Goal: Transaction & Acquisition: Purchase product/service

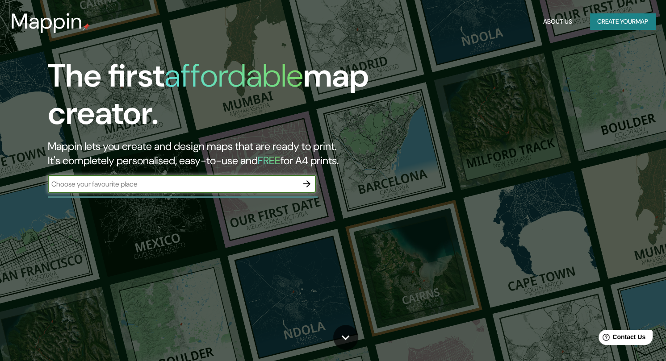
click at [224, 185] on input "text" at bounding box center [173, 184] width 250 height 10
type input "11.371060199872593, -72.44287792241924"
click at [304, 183] on icon "button" at bounding box center [307, 184] width 11 height 11
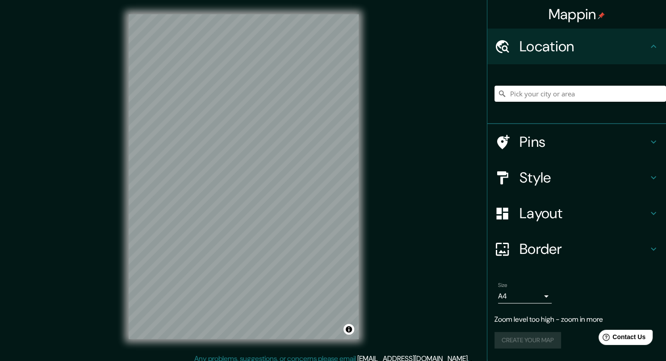
click at [552, 41] on h4 "Location" at bounding box center [584, 47] width 129 height 18
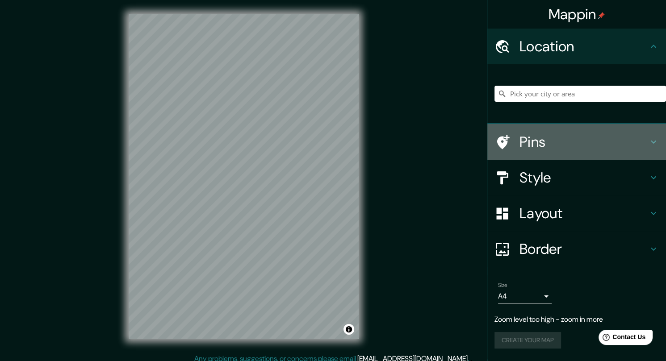
click at [555, 142] on h4 "Pins" at bounding box center [584, 142] width 129 height 18
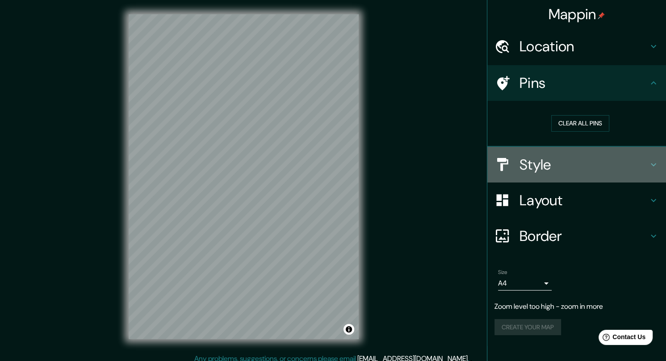
click at [558, 159] on h4 "Style" at bounding box center [584, 165] width 129 height 18
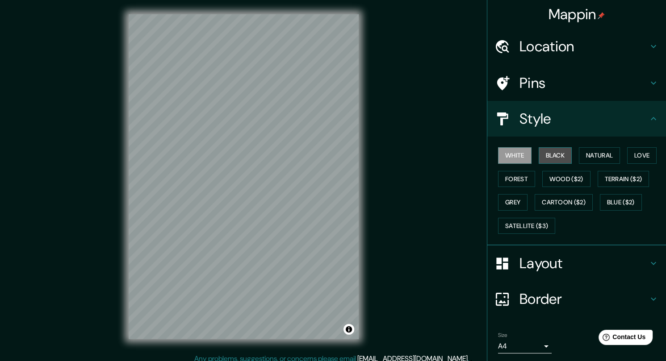
click at [554, 156] on button "Black" at bounding box center [556, 155] width 34 height 17
click at [572, 46] on h4 "Location" at bounding box center [584, 47] width 129 height 18
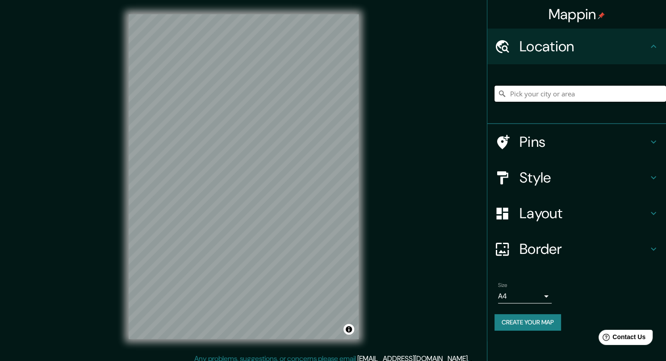
click at [561, 89] on input "Pick your city or area" at bounding box center [581, 94] width 172 height 16
paste input "11.371060199872593, -72.44287792241924"
drag, startPoint x: 656, startPoint y: 95, endPoint x: 482, endPoint y: 93, distance: 173.8
click at [482, 93] on div "Mappin Location [GEOGRAPHIC_DATA] Pins Style Layout Border Choose a border. Hin…" at bounding box center [333, 184] width 666 height 368
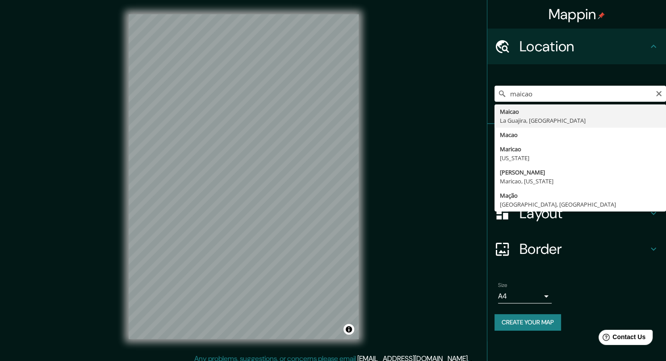
type input "Maicao, [GEOGRAPHIC_DATA], [GEOGRAPHIC_DATA]"
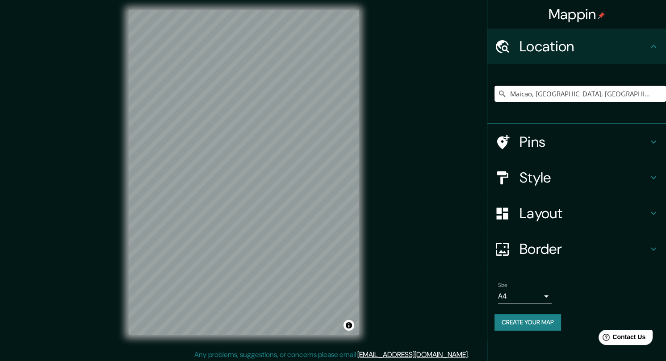
scroll to position [7, 0]
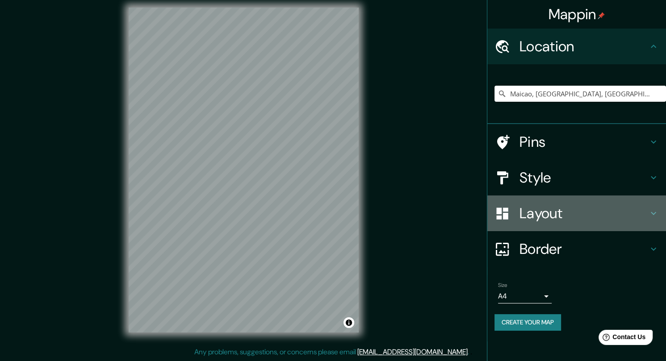
click at [574, 214] on h4 "Layout" at bounding box center [584, 214] width 129 height 18
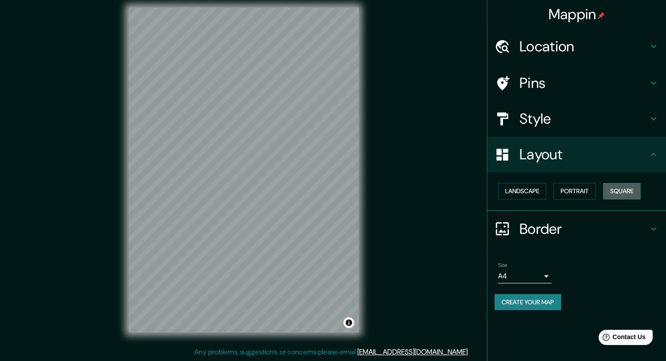
click at [615, 188] on button "Square" at bounding box center [622, 191] width 38 height 17
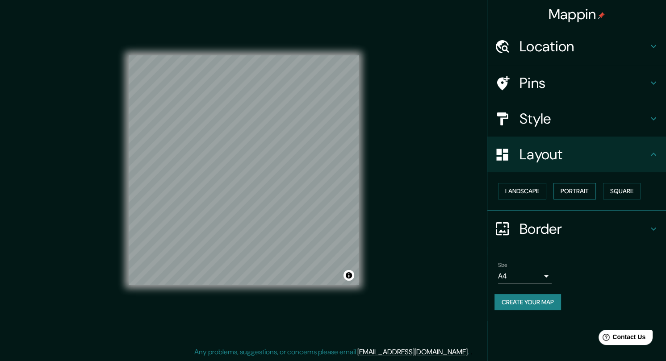
click at [591, 192] on button "Portrait" at bounding box center [575, 191] width 42 height 17
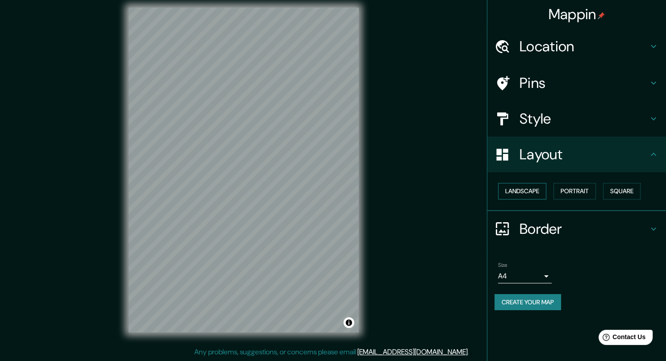
click at [523, 191] on button "Landscape" at bounding box center [522, 191] width 48 height 17
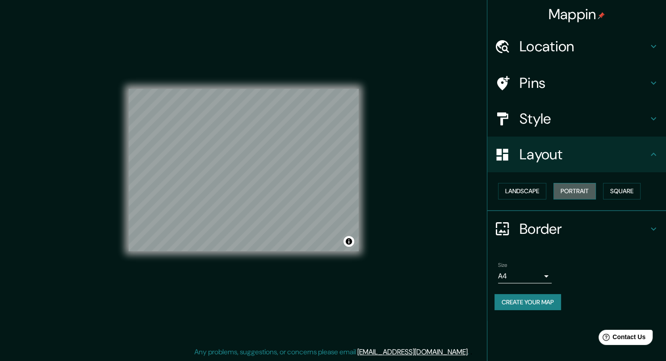
click at [588, 193] on button "Portrait" at bounding box center [575, 191] width 42 height 17
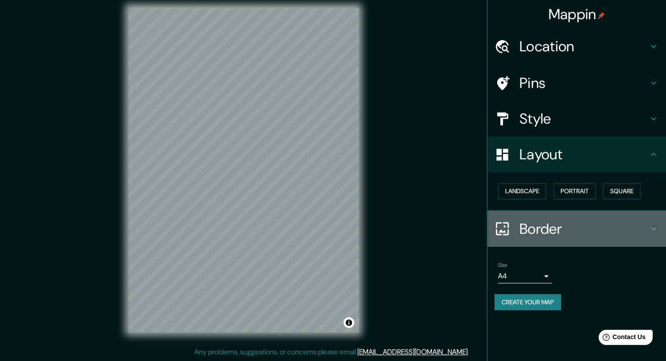
click at [553, 226] on h4 "Border" at bounding box center [584, 229] width 129 height 18
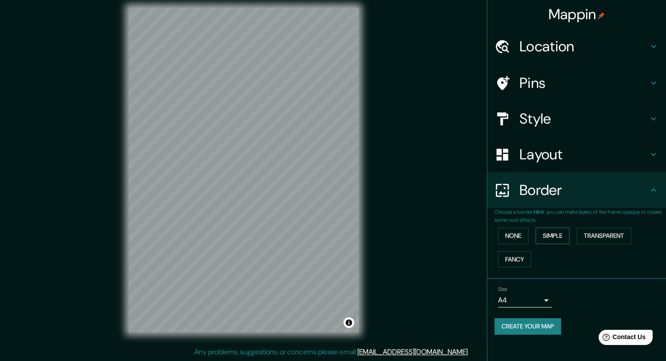
click at [558, 238] on button "Simple" at bounding box center [553, 236] width 34 height 17
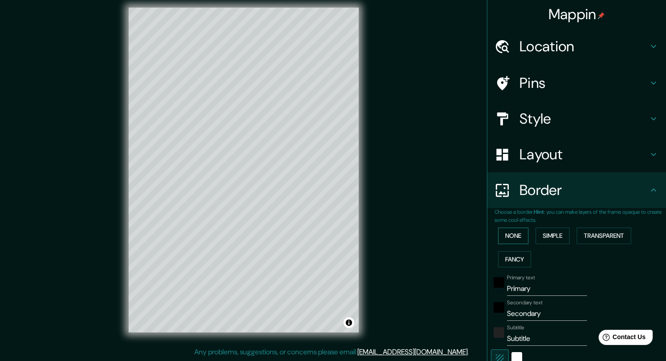
click at [515, 229] on button "None" at bounding box center [513, 236] width 30 height 17
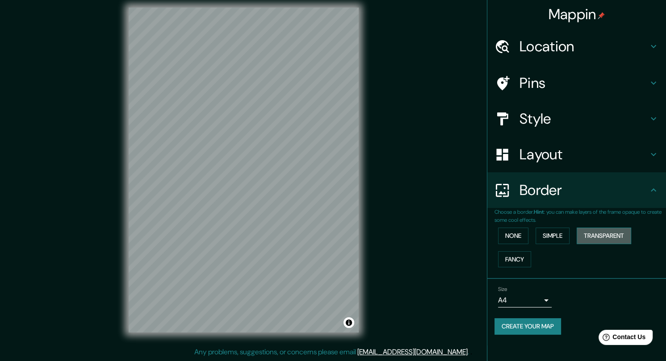
click at [617, 231] on button "Transparent" at bounding box center [604, 236] width 55 height 17
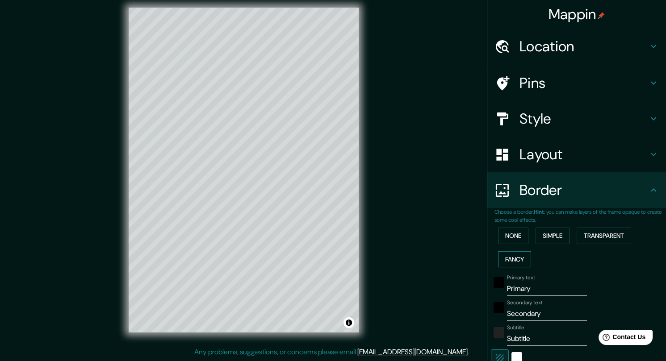
click at [517, 254] on button "Fancy" at bounding box center [514, 260] width 33 height 17
click at [502, 236] on button "None" at bounding box center [513, 236] width 30 height 17
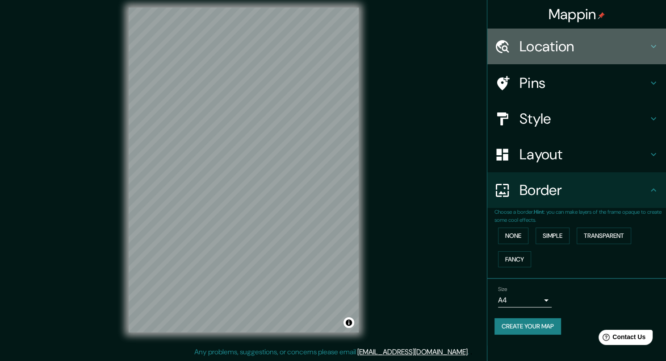
click at [559, 45] on h4 "Location" at bounding box center [584, 47] width 129 height 18
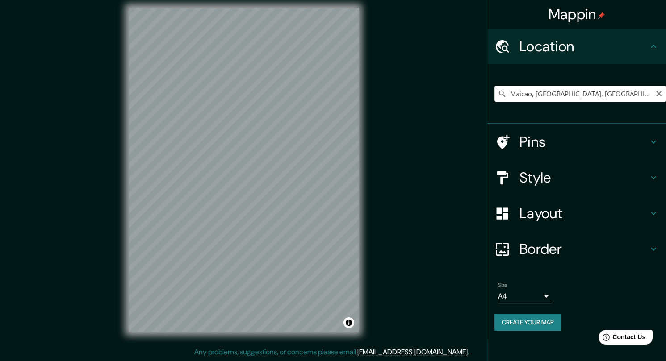
drag, startPoint x: 663, startPoint y: 91, endPoint x: 646, endPoint y: 101, distance: 19.4
click at [655, 96] on div "Maicao, [GEOGRAPHIC_DATA], [GEOGRAPHIC_DATA]" at bounding box center [581, 94] width 172 height 16
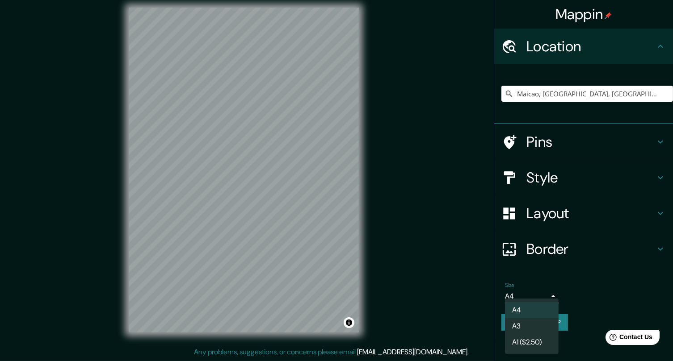
click at [524, 290] on body "Mappin Location [GEOGRAPHIC_DATA], [GEOGRAPHIC_DATA], [GEOGRAPHIC_DATA] Pins St…" at bounding box center [336, 173] width 673 height 361
click at [562, 268] on div at bounding box center [336, 180] width 673 height 361
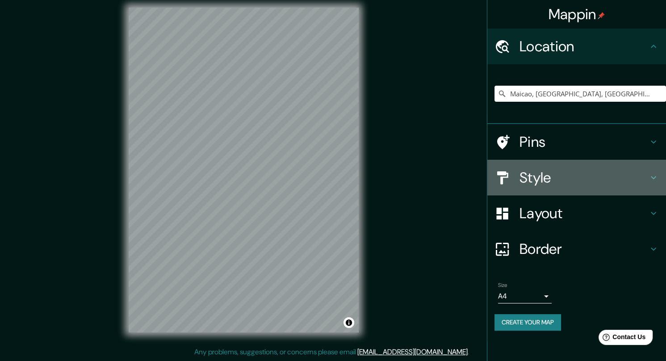
click at [569, 174] on h4 "Style" at bounding box center [584, 178] width 129 height 18
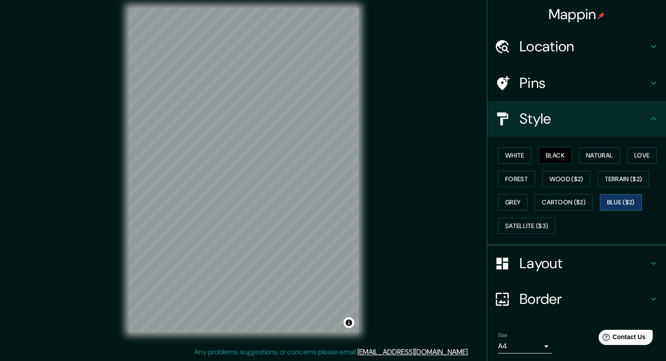
click at [607, 203] on button "Blue ($2)" at bounding box center [621, 202] width 42 height 17
click at [575, 202] on button "Cartoon ($2)" at bounding box center [564, 202] width 58 height 17
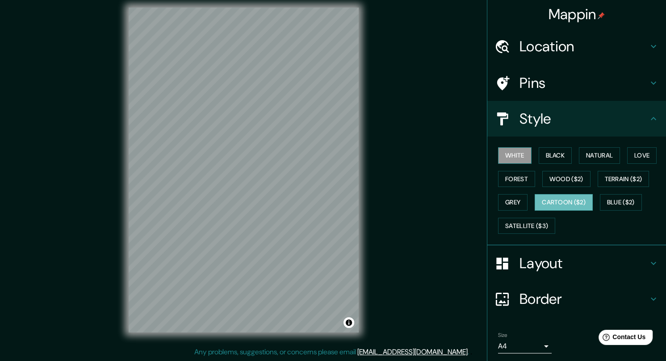
click at [513, 153] on button "White" at bounding box center [515, 155] width 34 height 17
click at [547, 200] on button "Cartoon ($2)" at bounding box center [564, 202] width 58 height 17
click at [531, 227] on button "Satellite ($3)" at bounding box center [526, 226] width 57 height 17
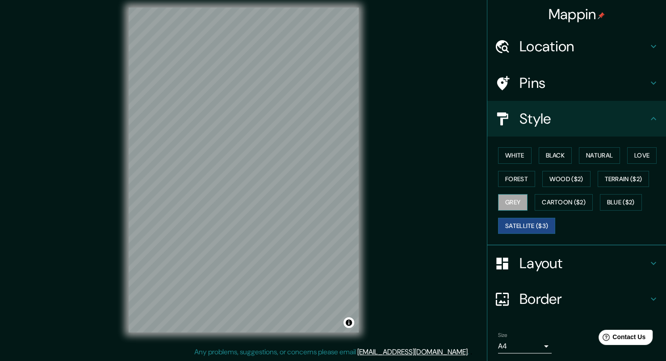
click at [514, 200] on button "Grey" at bounding box center [512, 202] width 29 height 17
click at [550, 197] on button "Cartoon ($2)" at bounding box center [564, 202] width 58 height 17
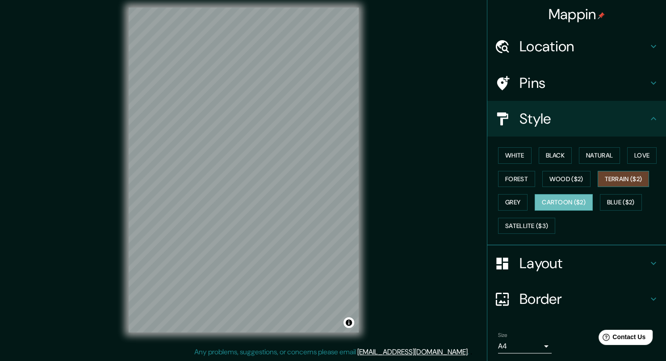
click at [612, 178] on button "Terrain ($2)" at bounding box center [624, 179] width 52 height 17
click at [568, 182] on button "Wood ($2)" at bounding box center [566, 179] width 48 height 17
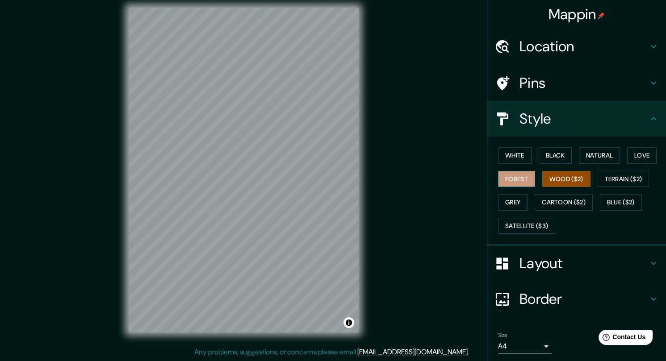
click at [512, 175] on button "Forest" at bounding box center [516, 179] width 37 height 17
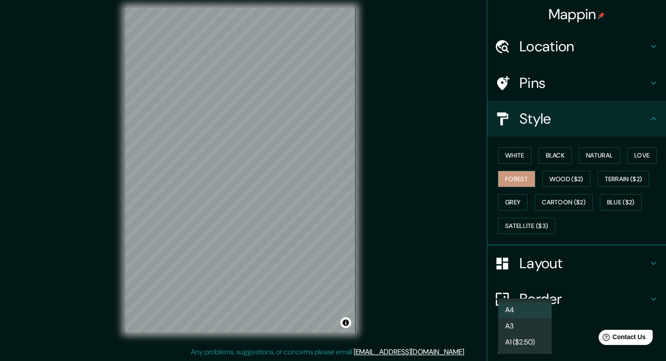
click at [524, 344] on body "Mappin Location [GEOGRAPHIC_DATA], [GEOGRAPHIC_DATA], [GEOGRAPHIC_DATA] Pins St…" at bounding box center [333, 173] width 666 height 361
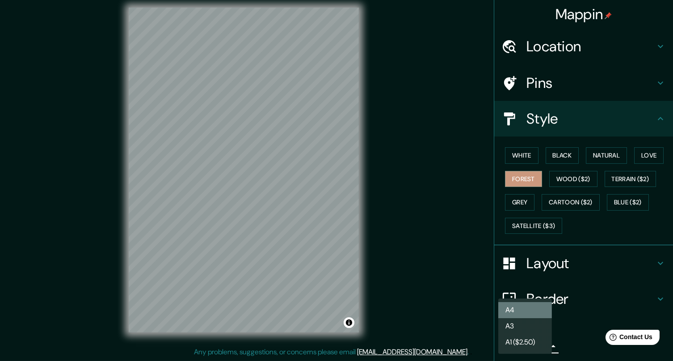
click at [520, 312] on li "A4" at bounding box center [525, 310] width 54 height 16
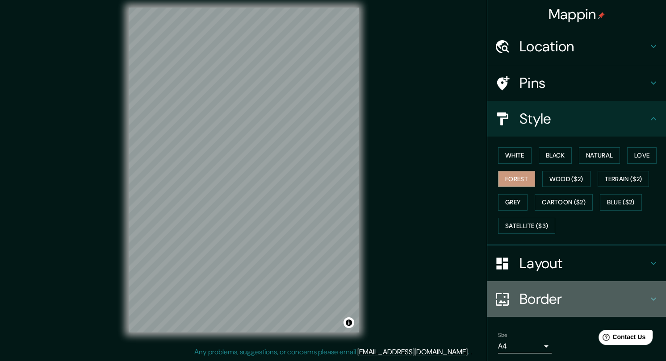
click at [597, 293] on h4 "Border" at bounding box center [584, 299] width 129 height 18
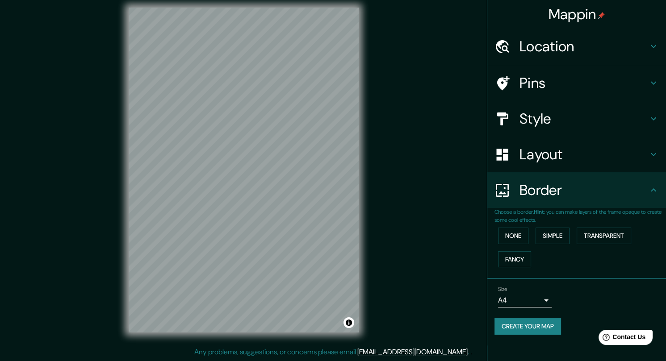
click at [635, 200] on div "Border" at bounding box center [576, 190] width 179 height 36
click at [559, 150] on h4 "Layout" at bounding box center [584, 155] width 129 height 18
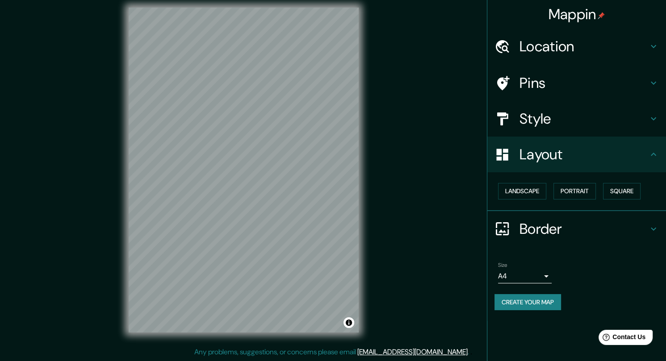
click at [564, 128] on div "Style" at bounding box center [576, 119] width 179 height 36
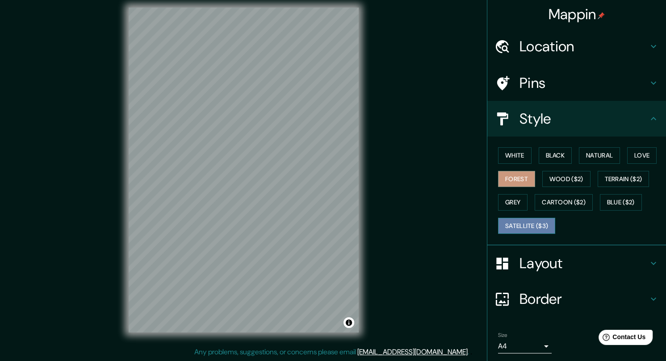
click at [523, 226] on button "Satellite ($3)" at bounding box center [526, 226] width 57 height 17
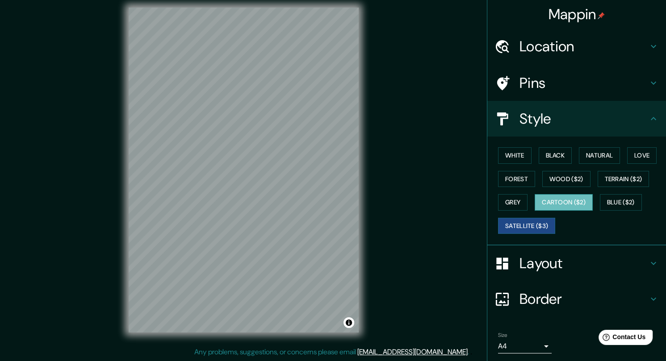
click at [580, 204] on button "Cartoon ($2)" at bounding box center [564, 202] width 58 height 17
click at [559, 78] on h4 "Pins" at bounding box center [584, 83] width 129 height 18
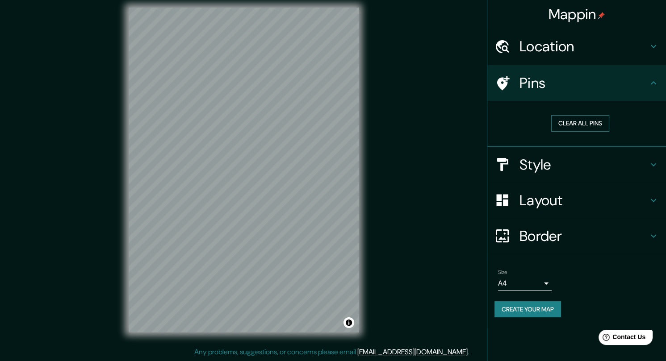
click at [575, 126] on button "Clear all pins" at bounding box center [580, 123] width 58 height 17
click at [574, 128] on button "Clear all pins" at bounding box center [580, 123] width 58 height 17
click at [590, 118] on button "Clear all pins" at bounding box center [580, 123] width 58 height 17
click at [557, 170] on h4 "Style" at bounding box center [584, 165] width 129 height 18
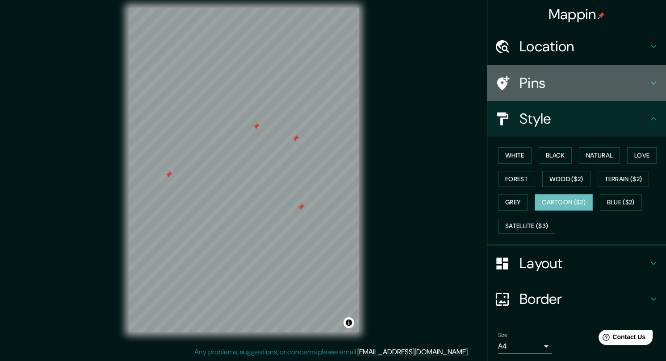
click at [576, 90] on h4 "Pins" at bounding box center [584, 83] width 129 height 18
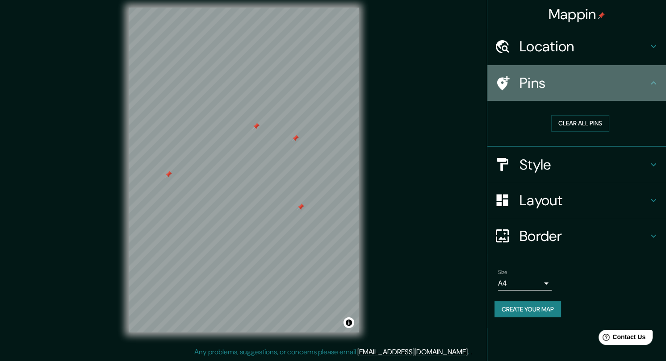
click at [576, 90] on h4 "Pins" at bounding box center [584, 83] width 129 height 18
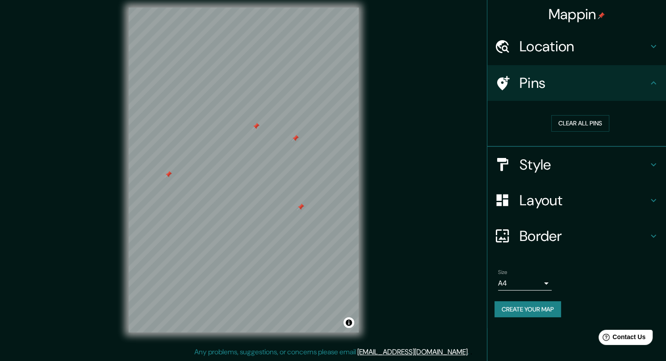
click at [571, 175] on div "Style" at bounding box center [576, 165] width 179 height 36
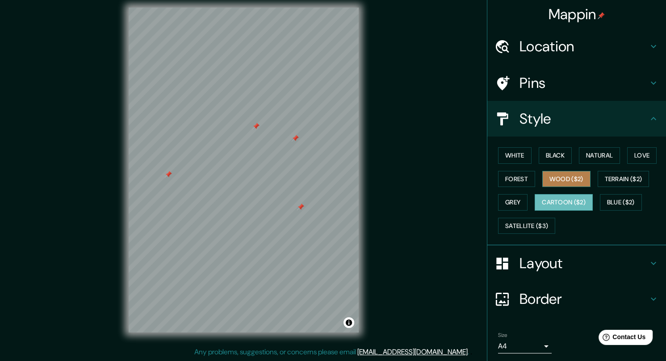
click at [550, 183] on button "Wood ($2)" at bounding box center [566, 179] width 48 height 17
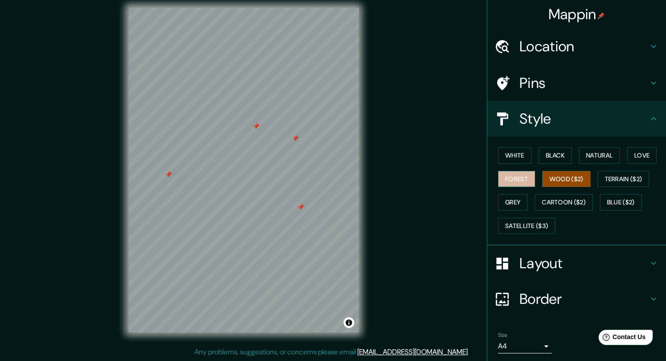
click at [519, 183] on button "Forest" at bounding box center [516, 179] width 37 height 17
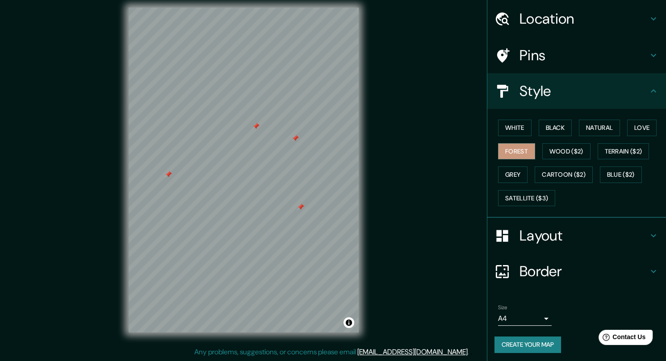
scroll to position [0, 0]
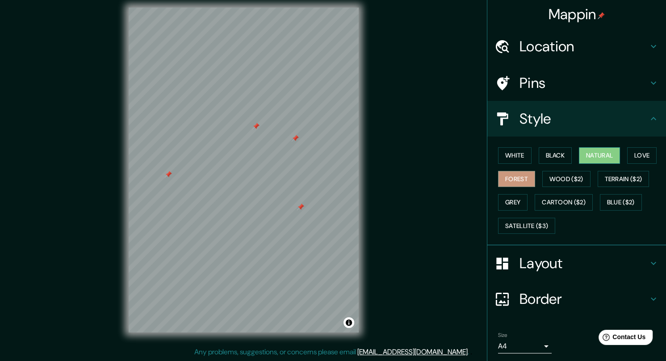
click at [590, 157] on button "Natural" at bounding box center [599, 155] width 41 height 17
click at [632, 153] on button "Love" at bounding box center [641, 155] width 29 height 17
click at [515, 179] on button "Forest" at bounding box center [516, 179] width 37 height 17
click at [546, 177] on button "Wood ($2)" at bounding box center [566, 179] width 48 height 17
click at [511, 178] on button "Forest" at bounding box center [516, 179] width 37 height 17
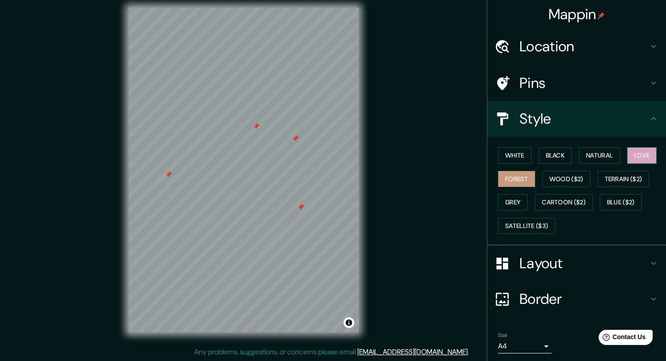
click at [633, 160] on button "Love" at bounding box center [641, 155] width 29 height 17
click at [588, 152] on button "Natural" at bounding box center [599, 155] width 41 height 17
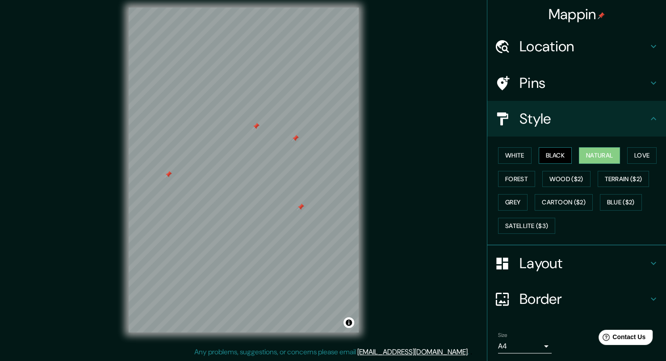
click at [563, 156] on button "Black" at bounding box center [556, 155] width 34 height 17
click at [503, 156] on button "White" at bounding box center [515, 155] width 34 height 17
click at [515, 199] on button "Grey" at bounding box center [512, 202] width 29 height 17
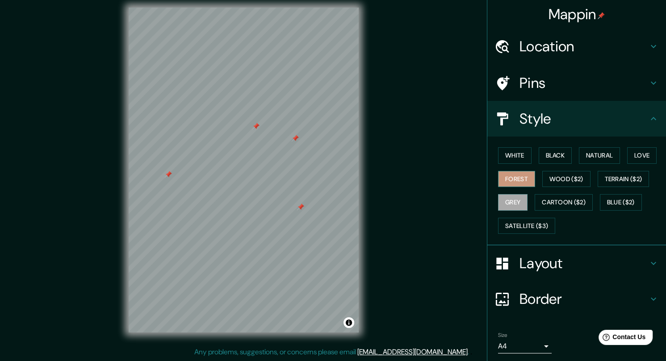
click at [512, 182] on button "Forest" at bounding box center [516, 179] width 37 height 17
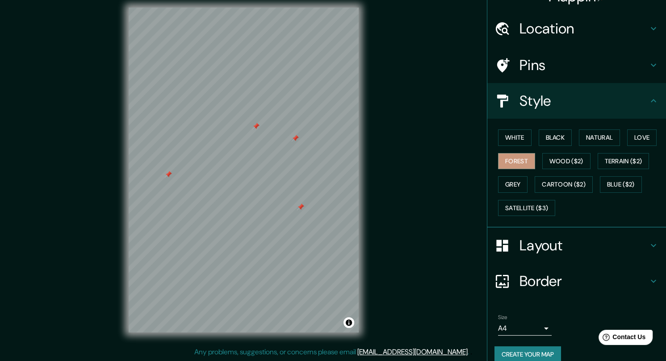
scroll to position [28, 0]
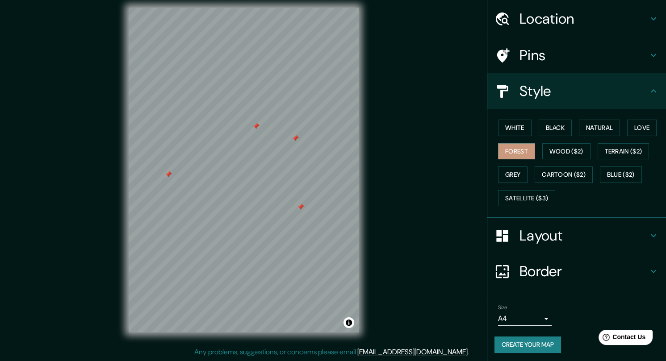
click at [534, 345] on button "Create your map" at bounding box center [528, 345] width 67 height 17
click at [537, 339] on button "Create your map" at bounding box center [528, 345] width 67 height 17
click at [349, 323] on button "Toggle attribution" at bounding box center [349, 323] width 11 height 11
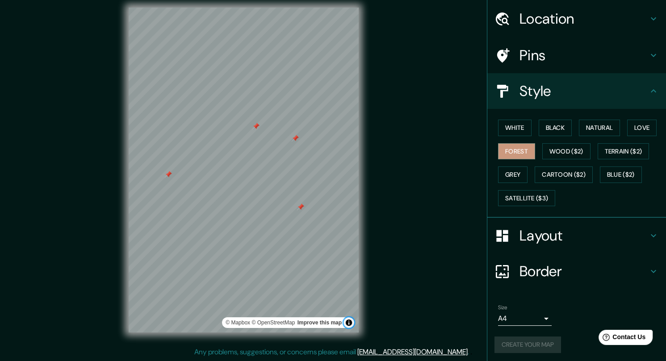
click at [349, 323] on button "Toggle attribution" at bounding box center [349, 323] width 11 height 11
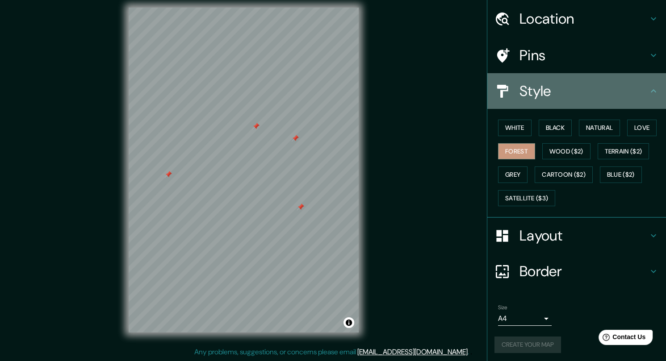
click at [597, 91] on h4 "Style" at bounding box center [584, 91] width 129 height 18
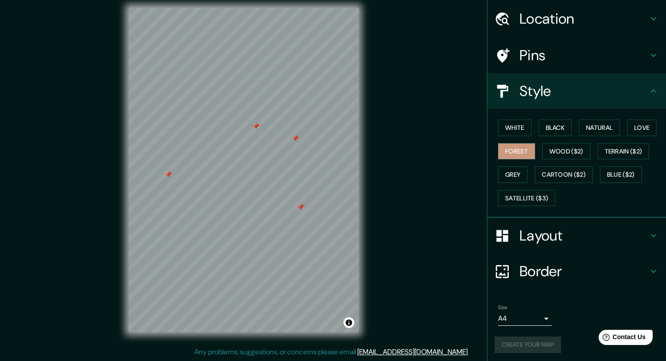
click at [658, 85] on div "Style" at bounding box center [576, 91] width 179 height 36
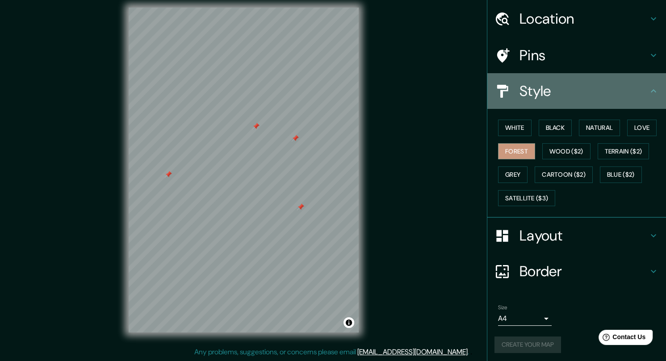
click at [638, 96] on h4 "Style" at bounding box center [584, 91] width 129 height 18
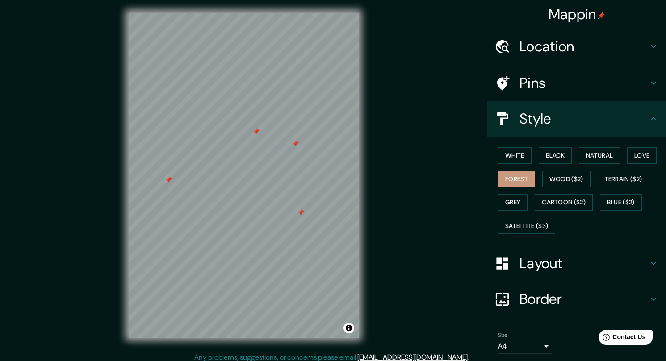
scroll to position [0, 0]
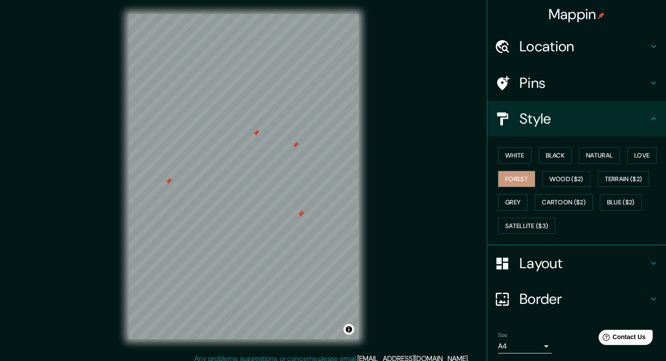
click at [558, 18] on h4 "Mappin" at bounding box center [577, 14] width 57 height 18
click at [427, 83] on div "Mappin Location Pins Style White Black Natural Love Forest Wood ($2) Terrain ($…" at bounding box center [333, 184] width 666 height 368
click at [390, 138] on div "Mappin Location Pins Style White Black Natural Love Forest Wood ($2) Terrain ($…" at bounding box center [333, 184] width 666 height 368
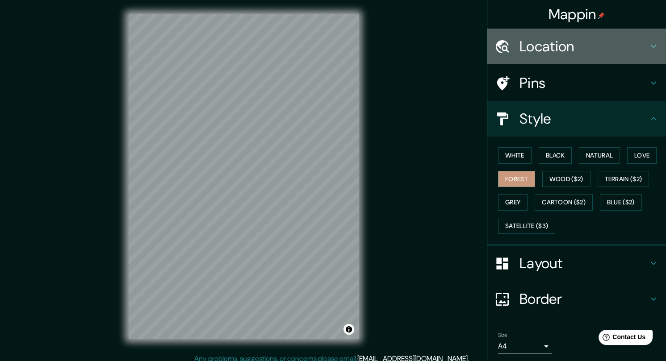
click at [608, 32] on div "Location" at bounding box center [576, 47] width 179 height 36
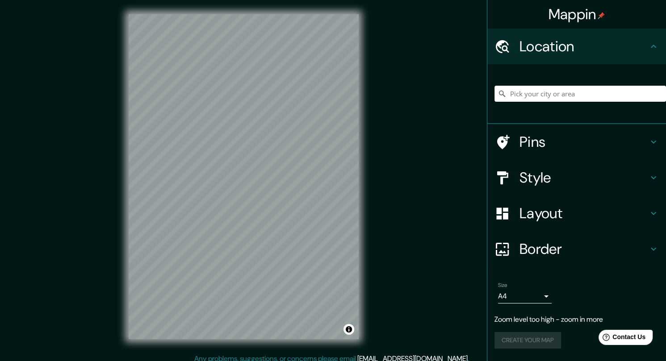
click at [575, 89] on input "Pick your city or area" at bounding box center [581, 94] width 172 height 16
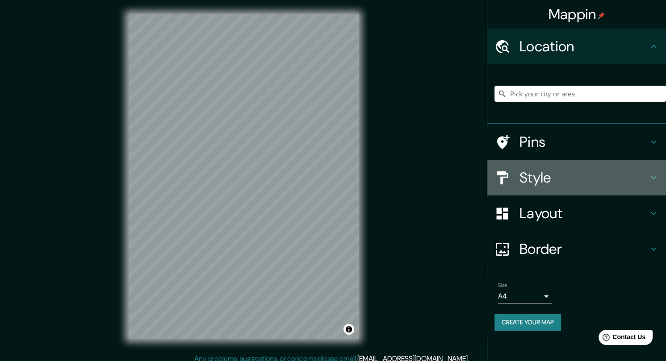
click at [595, 184] on h4 "Style" at bounding box center [584, 178] width 129 height 18
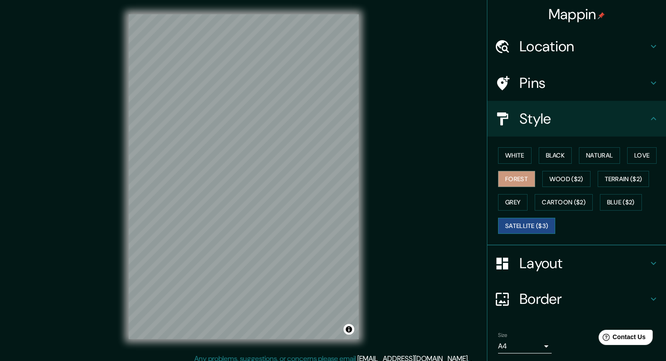
click at [514, 227] on button "Satellite ($3)" at bounding box center [526, 226] width 57 height 17
click at [573, 205] on button "Cartoon ($2)" at bounding box center [564, 202] width 58 height 17
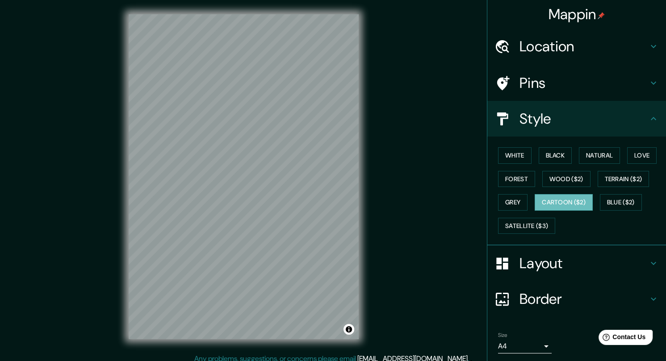
click at [539, 81] on h4 "Pins" at bounding box center [584, 83] width 129 height 18
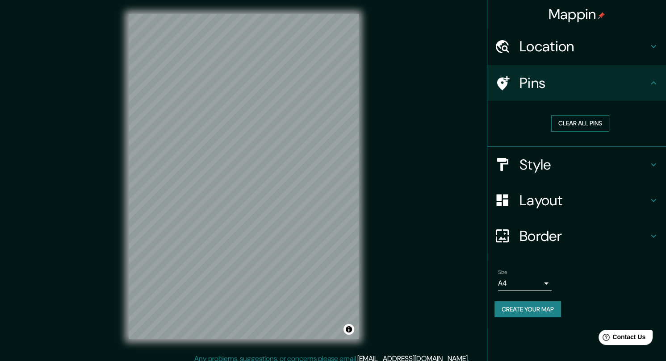
click at [573, 122] on button "Clear all pins" at bounding box center [580, 123] width 58 height 17
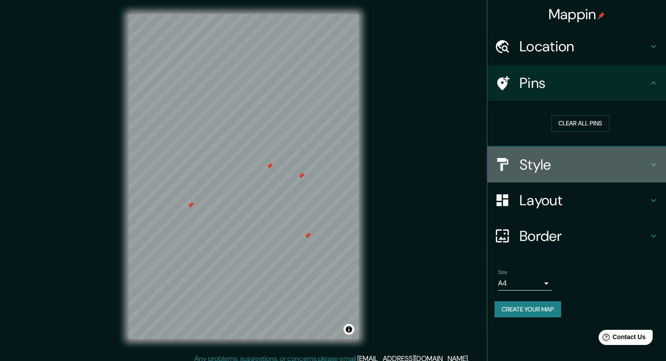
click at [561, 163] on h4 "Style" at bounding box center [584, 165] width 129 height 18
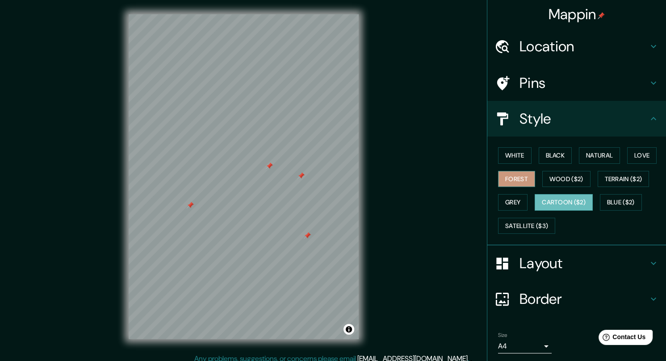
click at [500, 181] on button "Forest" at bounding box center [516, 179] width 37 height 17
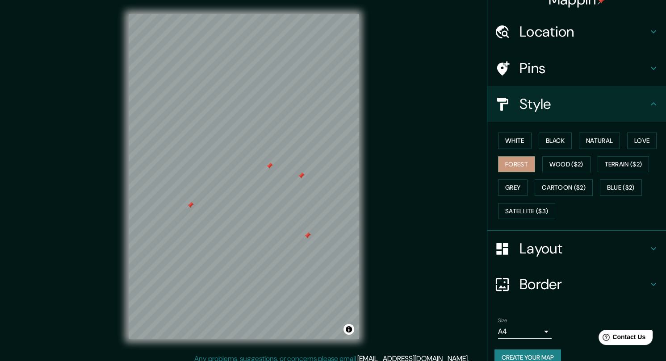
scroll to position [28, 0]
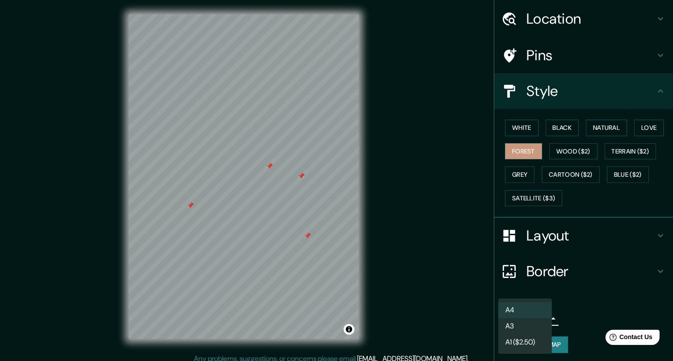
click at [535, 318] on body "Mappin Location Pins Style White Black Natural Love Forest Wood ($2) Terrain ($…" at bounding box center [336, 180] width 673 height 361
click at [535, 318] on li "A4" at bounding box center [525, 310] width 54 height 16
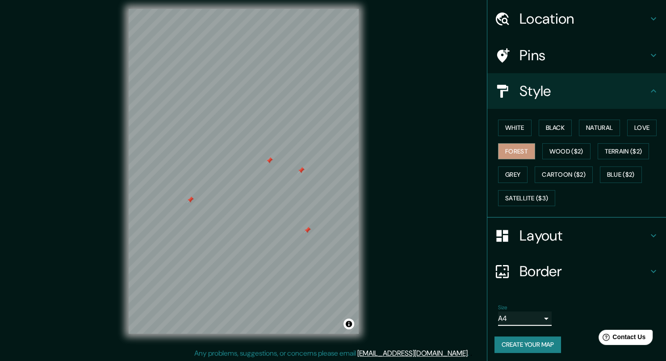
scroll to position [7, 0]
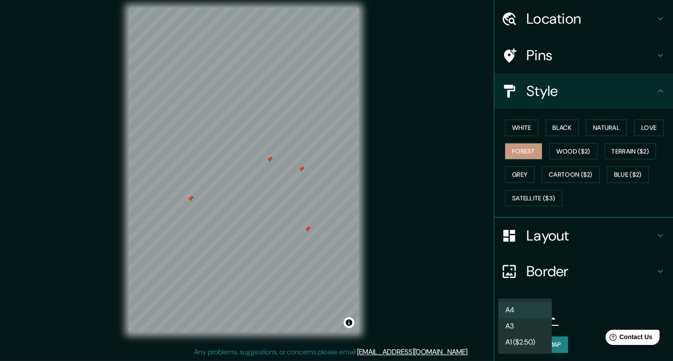
click at [533, 310] on body "Mappin Location Pins Style White Black Natural Love Forest Wood ($2) Terrain ($…" at bounding box center [336, 173] width 673 height 361
click at [527, 323] on li "A3" at bounding box center [525, 327] width 54 height 16
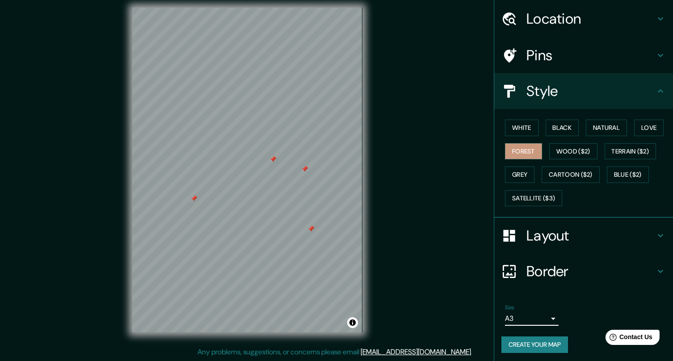
click at [527, 323] on body "Mappin Location Pins Style White Black Natural Love Forest Wood ($2) Terrain ($…" at bounding box center [336, 173] width 673 height 361
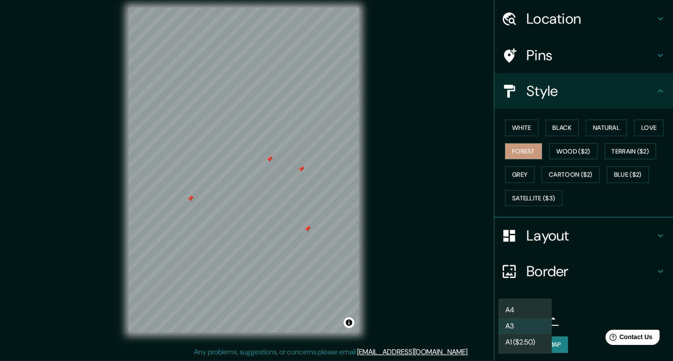
click at [530, 306] on li "A4" at bounding box center [525, 310] width 54 height 16
type input "single"
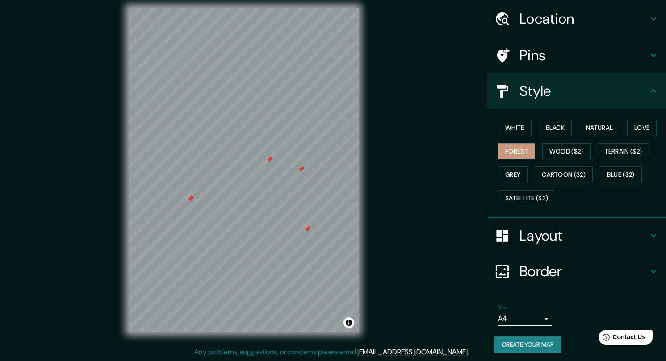
click at [527, 342] on button "Create your map" at bounding box center [528, 345] width 67 height 17
click at [283, 8] on div at bounding box center [244, 8] width 230 height 0
click at [535, 59] on h4 "Pins" at bounding box center [584, 55] width 129 height 18
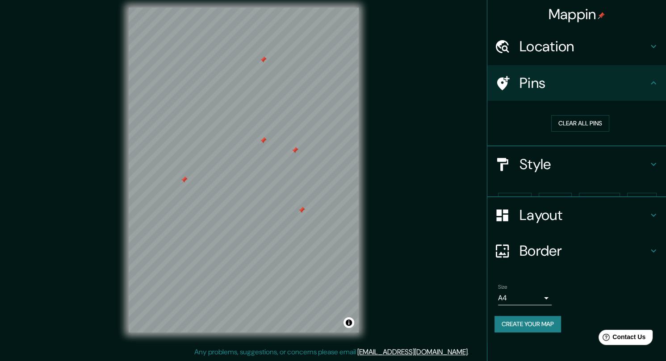
scroll to position [0, 0]
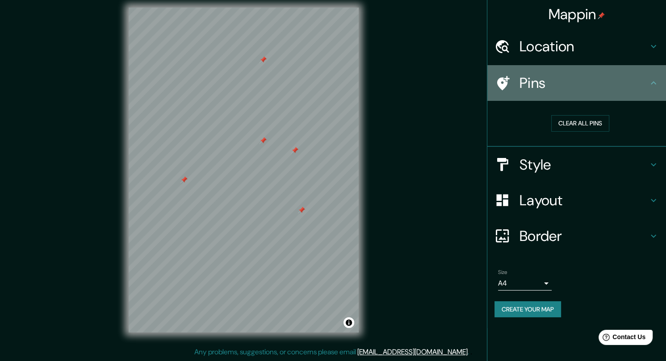
click at [506, 84] on icon at bounding box center [503, 83] width 13 height 14
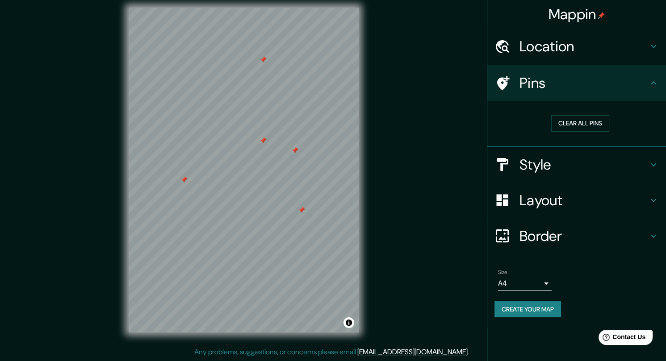
click at [506, 84] on icon at bounding box center [503, 83] width 13 height 14
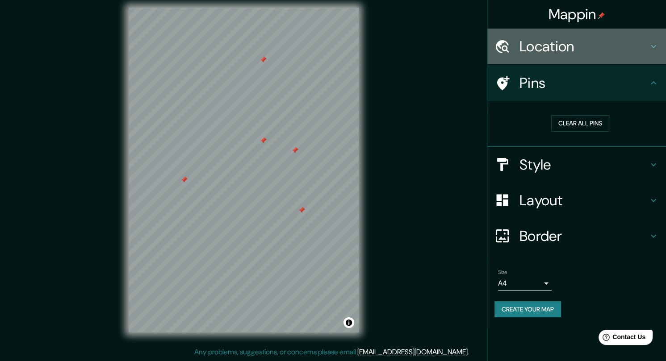
click at [576, 44] on h4 "Location" at bounding box center [584, 47] width 129 height 18
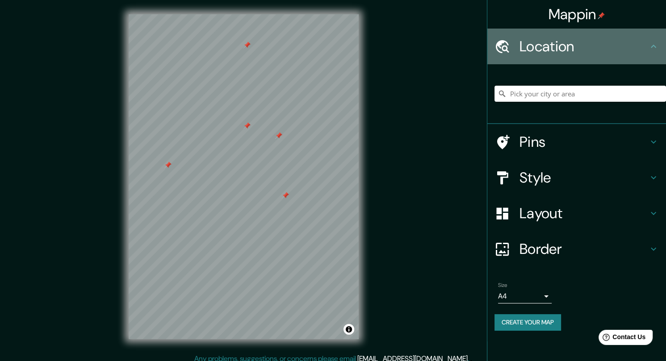
click at [575, 50] on h4 "Location" at bounding box center [584, 47] width 129 height 18
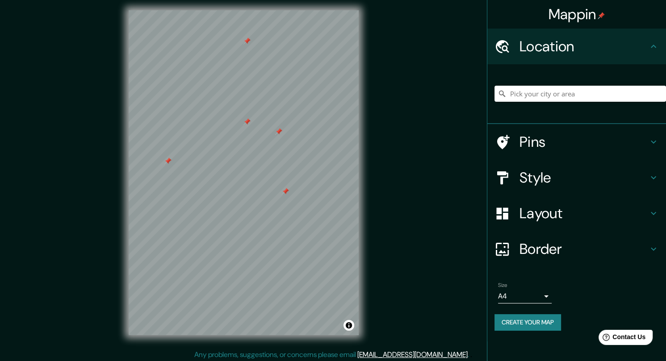
scroll to position [7, 0]
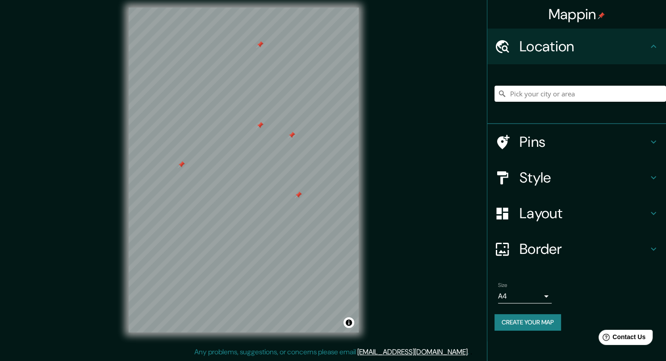
click at [596, 9] on h4 "Mappin" at bounding box center [577, 14] width 57 height 18
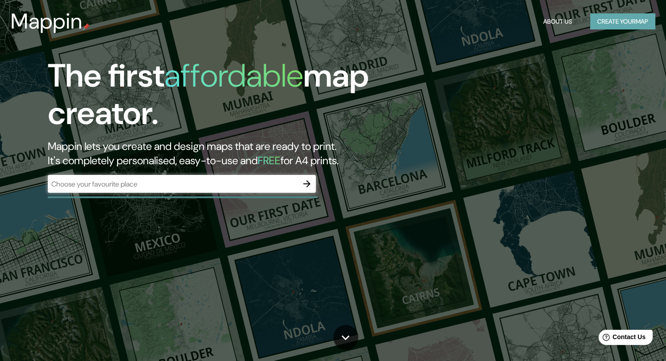
click at [612, 20] on button "Create your map" at bounding box center [622, 21] width 65 height 17
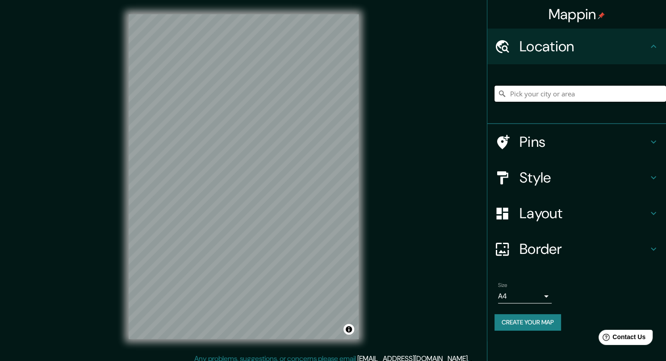
click at [527, 96] on input "Pick your city or area" at bounding box center [581, 94] width 172 height 16
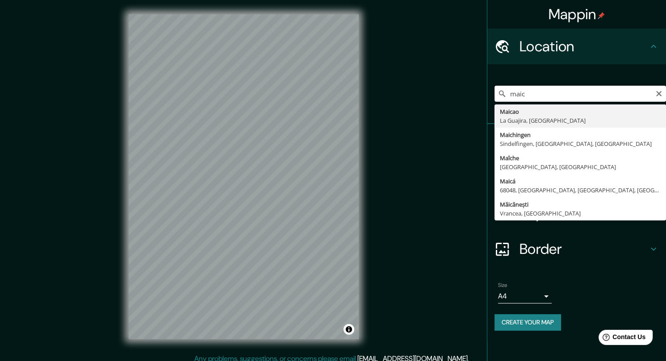
type input "maic"
click at [662, 95] on icon "Clear" at bounding box center [658, 93] width 7 height 7
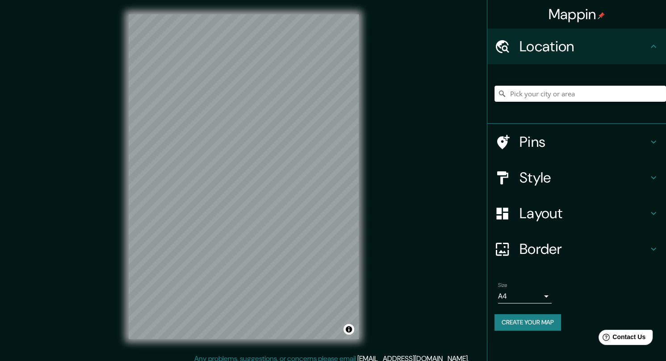
paste input "I.E. Indígena Nº 11 Sede Masamana"
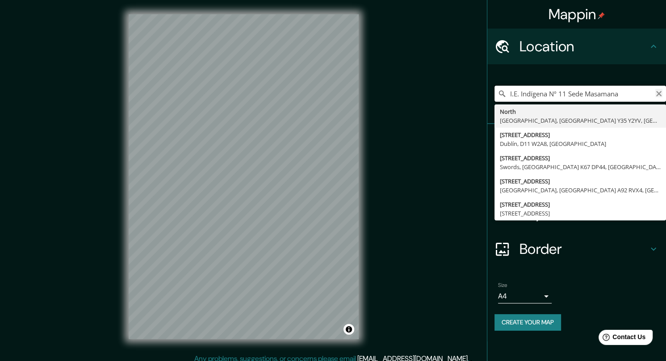
type input "I.E. Indígena Nº 11 Sede Masamana"
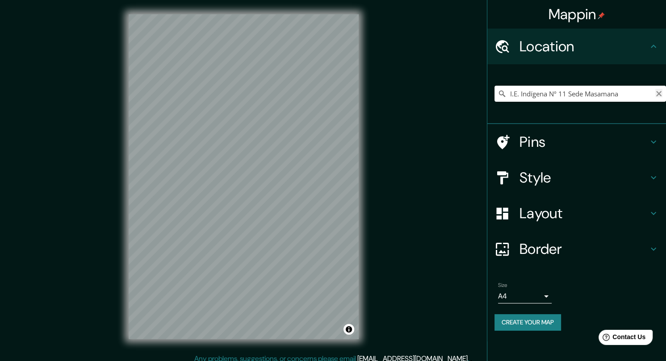
click at [656, 94] on icon "Clear" at bounding box center [658, 93] width 7 height 7
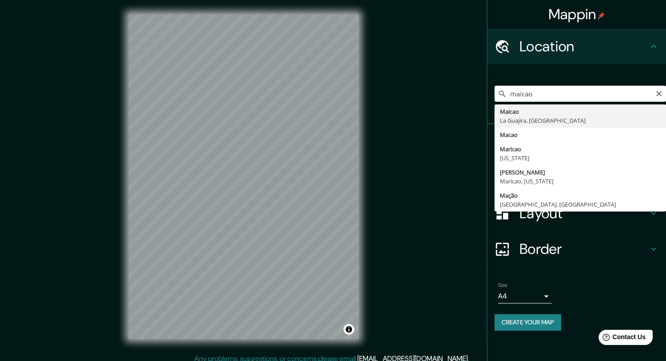
type input "Maicao, [GEOGRAPHIC_DATA], [GEOGRAPHIC_DATA]"
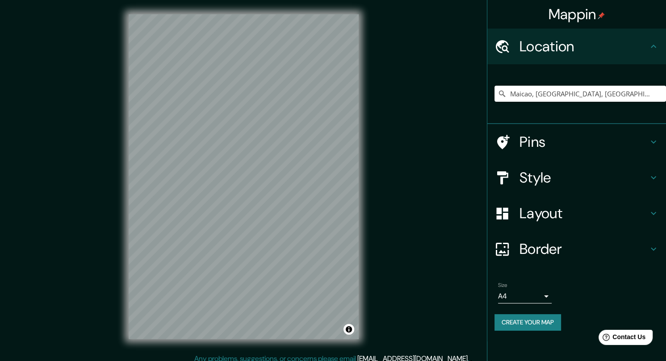
click at [560, 219] on h4 "Layout" at bounding box center [584, 214] width 129 height 18
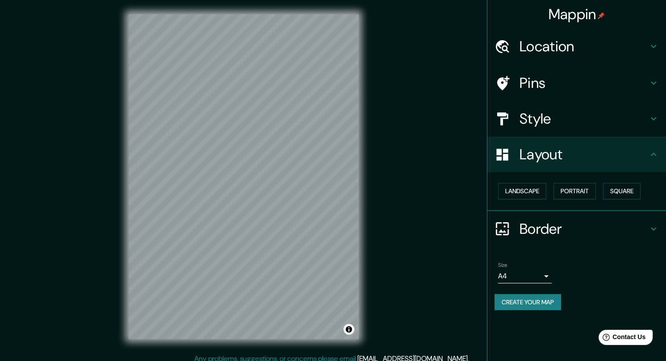
click at [561, 126] on h4 "Style" at bounding box center [584, 119] width 129 height 18
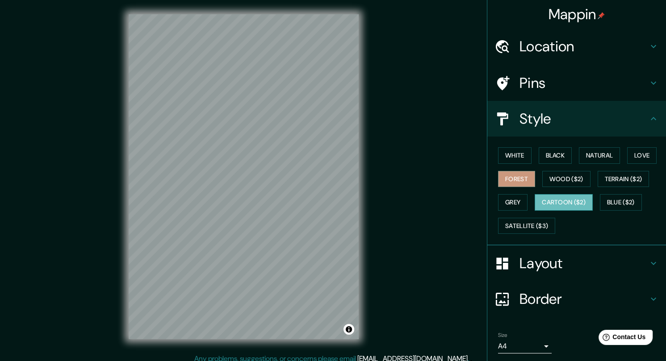
click at [561, 206] on button "Cartoon ($2)" at bounding box center [564, 202] width 58 height 17
click at [259, 361] on html "Mappin Location [GEOGRAPHIC_DATA], [GEOGRAPHIC_DATA], [GEOGRAPHIC_DATA] Pins St…" at bounding box center [333, 180] width 666 height 361
click at [363, 254] on div "© Mapbox © OpenStreetMap Improve this map" at bounding box center [243, 177] width 259 height 354
click at [322, 342] on div "© Mapbox © OpenStreetMap Improve this map" at bounding box center [243, 177] width 259 height 354
click at [379, 237] on div "Mappin Location [GEOGRAPHIC_DATA], [GEOGRAPHIC_DATA], [GEOGRAPHIC_DATA] Pins St…" at bounding box center [333, 184] width 666 height 368
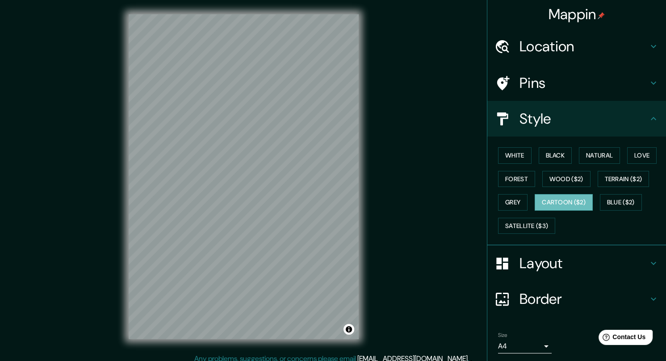
click at [251, 341] on div "© Mapbox © OpenStreetMap Improve this map" at bounding box center [243, 177] width 259 height 354
click at [545, 231] on button "Satellite ($3)" at bounding box center [526, 226] width 57 height 17
click at [560, 208] on button "Cartoon ($2)" at bounding box center [564, 202] width 58 height 17
click at [361, 193] on div "© Mapbox © OpenStreetMap Improve this map" at bounding box center [243, 177] width 259 height 354
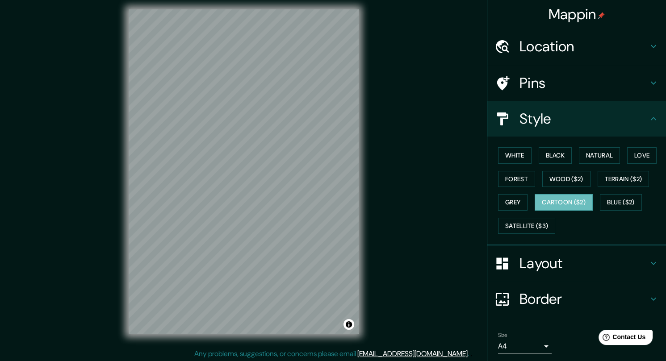
scroll to position [7, 0]
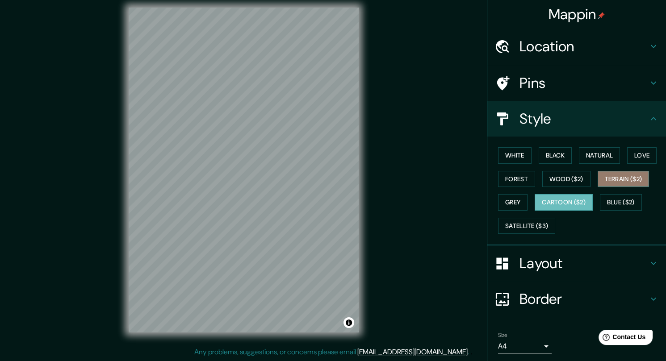
click at [625, 180] on button "Terrain ($2)" at bounding box center [624, 179] width 52 height 17
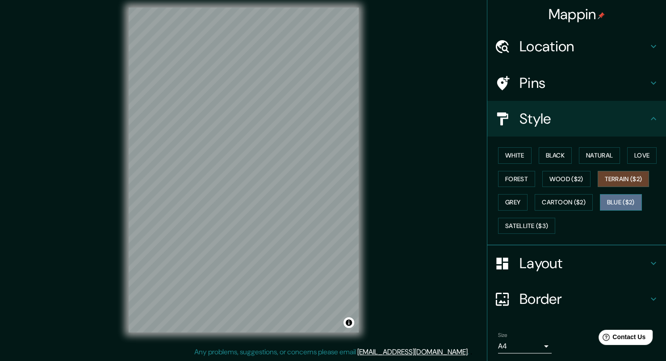
click at [620, 205] on button "Blue ($2)" at bounding box center [621, 202] width 42 height 17
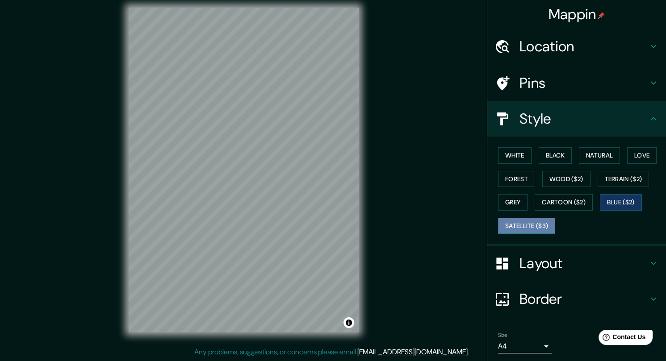
click at [518, 223] on button "Satellite ($3)" at bounding box center [526, 226] width 57 height 17
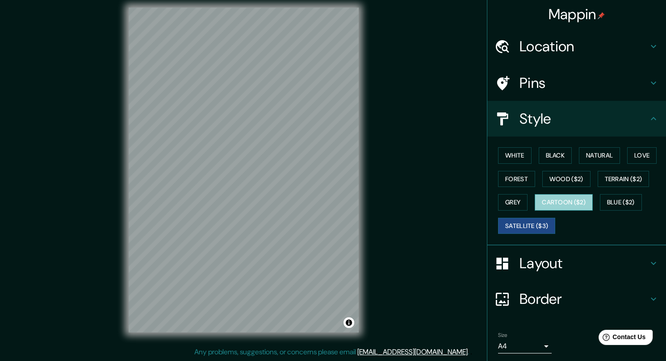
drag, startPoint x: 548, startPoint y: 204, endPoint x: 541, endPoint y: 205, distance: 6.3
click at [547, 204] on button "Cartoon ($2)" at bounding box center [564, 202] width 58 height 17
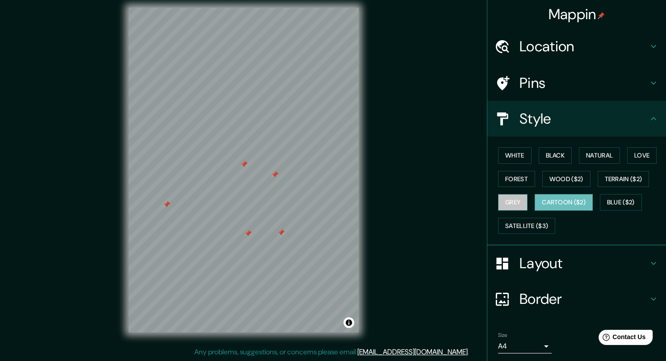
click at [512, 197] on button "Grey" at bounding box center [512, 202] width 29 height 17
click at [508, 185] on button "Forest" at bounding box center [516, 179] width 37 height 17
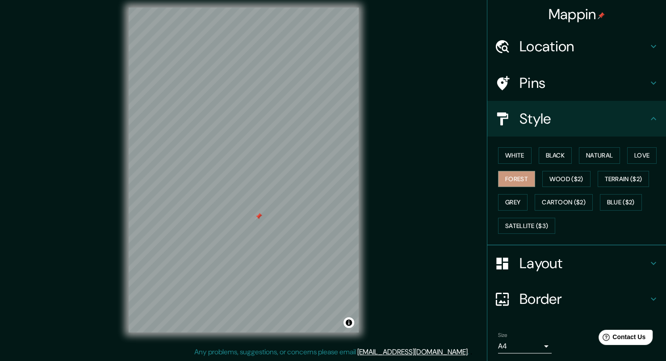
click at [260, 214] on div at bounding box center [258, 216] width 7 height 7
click at [256, 224] on div at bounding box center [255, 224] width 7 height 7
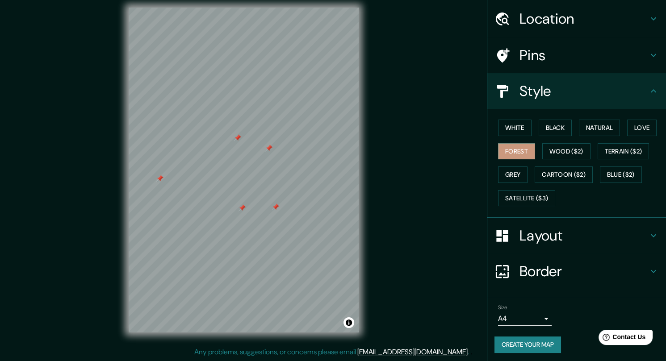
click at [533, 346] on button "Create your map" at bounding box center [528, 345] width 67 height 17
click at [517, 348] on button "Create your map" at bounding box center [528, 345] width 67 height 17
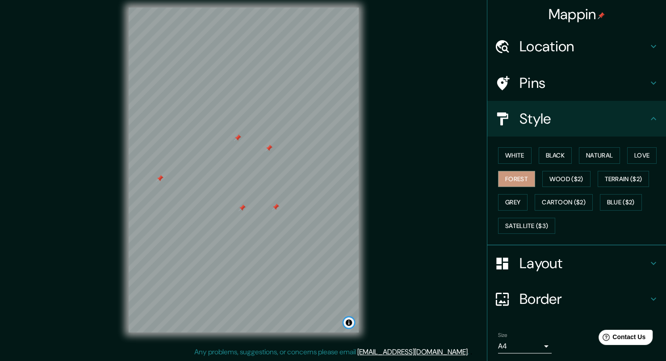
click at [350, 323] on button "Toggle attribution" at bounding box center [349, 323] width 11 height 11
click at [400, 284] on div "Mappin Location [GEOGRAPHIC_DATA], [GEOGRAPHIC_DATA], [GEOGRAPHIC_DATA] Pins St…" at bounding box center [333, 177] width 666 height 368
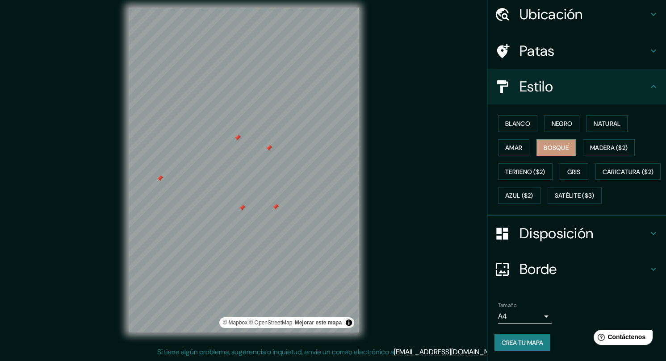
scroll to position [55, 0]
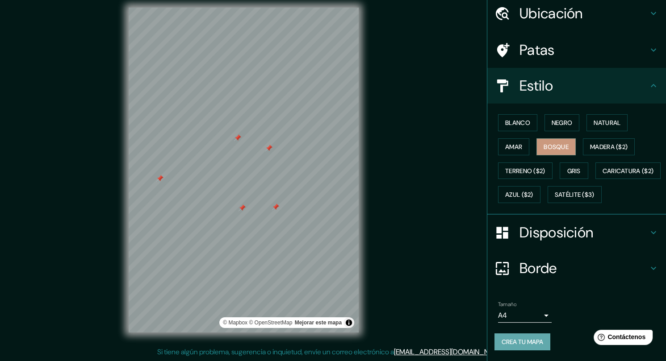
click at [520, 343] on font "Crea tu mapa" at bounding box center [523, 342] width 42 height 8
click at [601, 77] on h4 "Estilo" at bounding box center [584, 86] width 129 height 18
click at [648, 80] on icon at bounding box center [653, 85] width 11 height 11
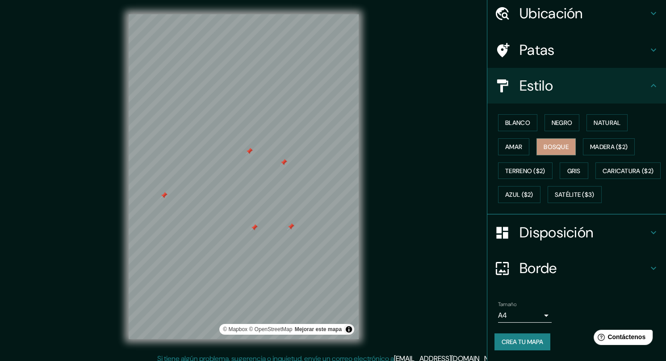
click at [653, 32] on div "Patas" at bounding box center [576, 50] width 179 height 36
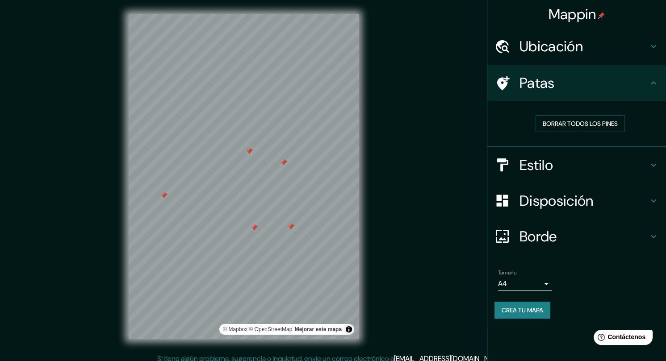
click at [652, 50] on icon at bounding box center [653, 46] width 11 height 11
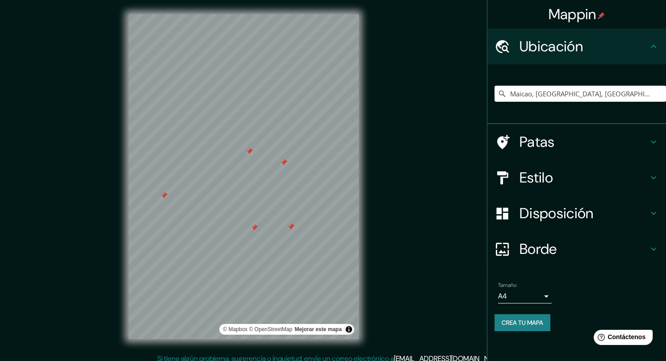
click at [651, 51] on icon at bounding box center [653, 46] width 11 height 11
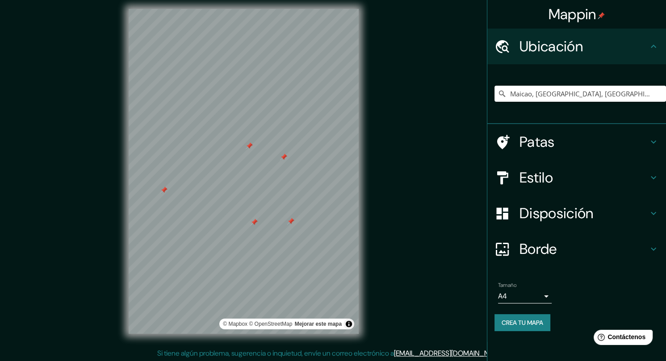
scroll to position [7, 0]
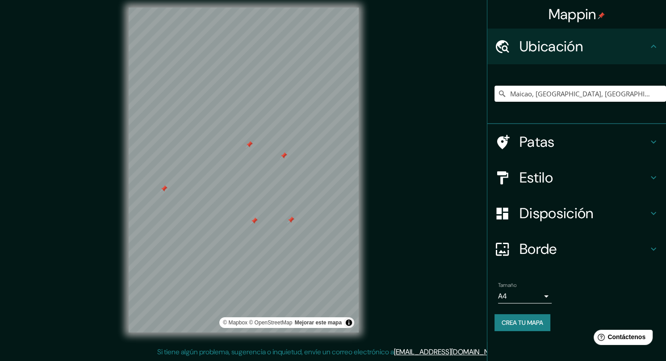
drag, startPoint x: 525, startPoint y: 325, endPoint x: 423, endPoint y: 279, distance: 112.2
click at [423, 279] on div "Mappin Ubicación Maicao, [GEOGRAPHIC_DATA], [GEOGRAPHIC_DATA] Patas Estilo Disp…" at bounding box center [333, 177] width 666 height 368
click at [530, 264] on div "Borde" at bounding box center [576, 249] width 179 height 36
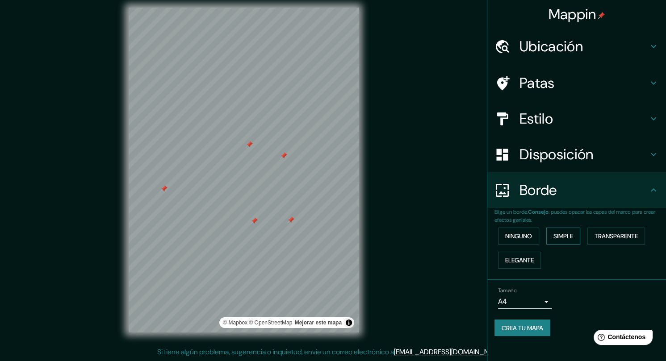
click at [571, 232] on font "Simple" at bounding box center [564, 236] width 20 height 8
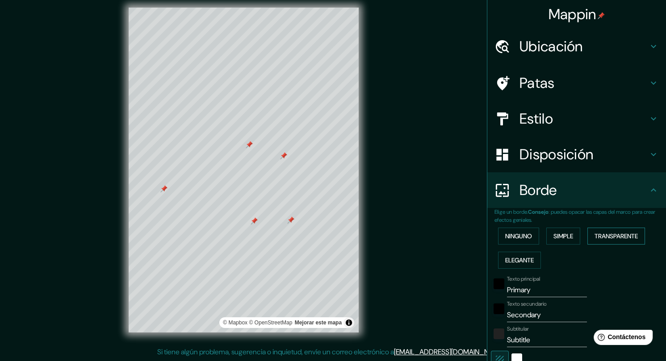
click at [624, 231] on font "Transparente" at bounding box center [616, 237] width 43 height 12
click at [512, 256] on font "Elegante" at bounding box center [519, 260] width 29 height 8
click at [517, 241] on font "Ninguno" at bounding box center [518, 237] width 27 height 12
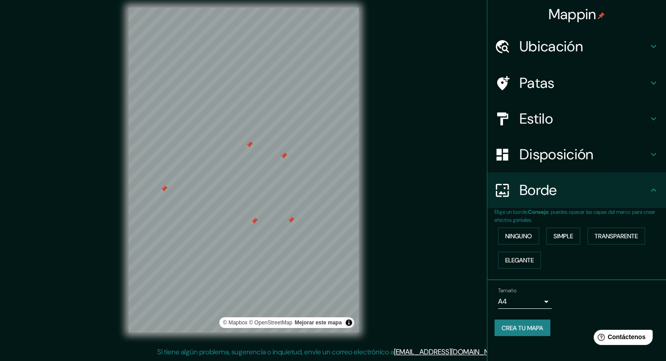
click at [579, 194] on h4 "Borde" at bounding box center [584, 190] width 129 height 18
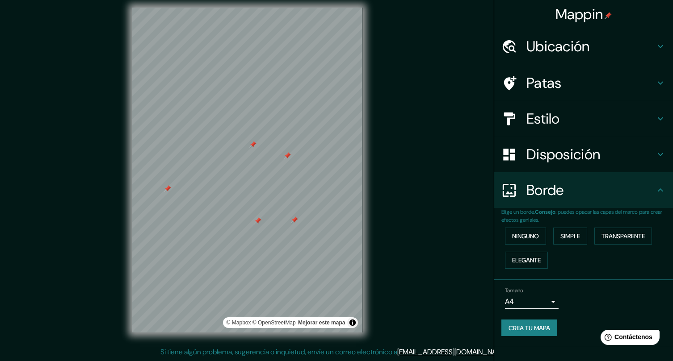
click at [533, 300] on body "Mappin Ubicación Maicao, [GEOGRAPHIC_DATA], [GEOGRAPHIC_DATA] Patas Estilo Disp…" at bounding box center [336, 173] width 673 height 361
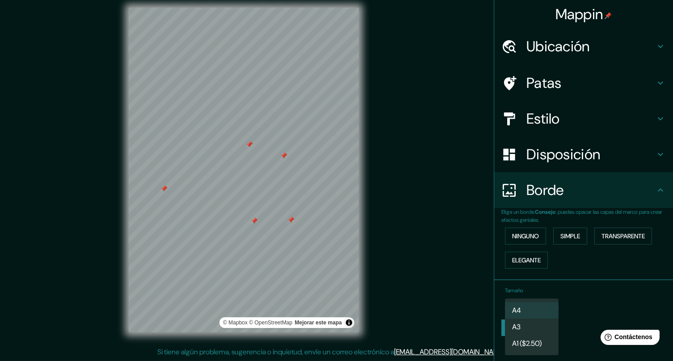
click at [524, 327] on li "A3" at bounding box center [532, 327] width 54 height 17
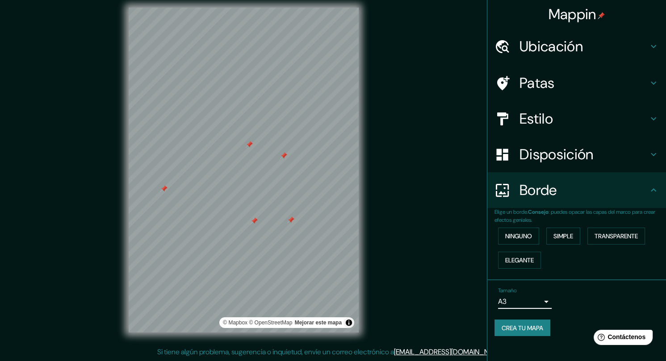
click at [524, 328] on font "Crea tu mapa" at bounding box center [523, 328] width 42 height 8
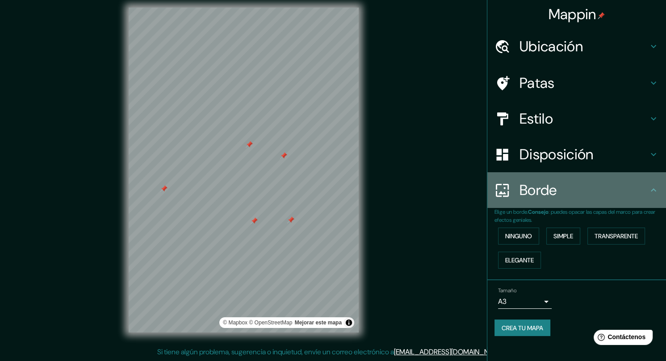
click at [567, 190] on h4 "Borde" at bounding box center [584, 190] width 129 height 18
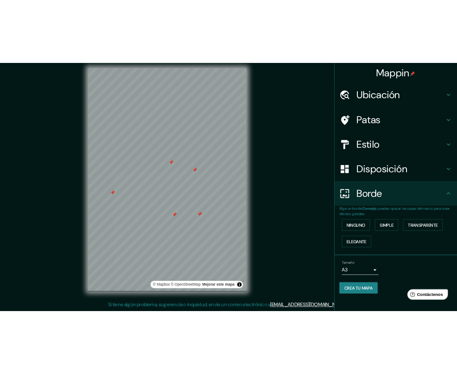
scroll to position [5, 0]
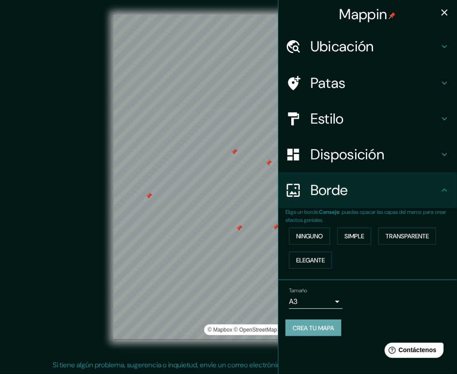
click at [334, 331] on font "Crea tu mapa" at bounding box center [314, 328] width 42 height 8
click at [439, 9] on icon "button" at bounding box center [444, 12] width 11 height 11
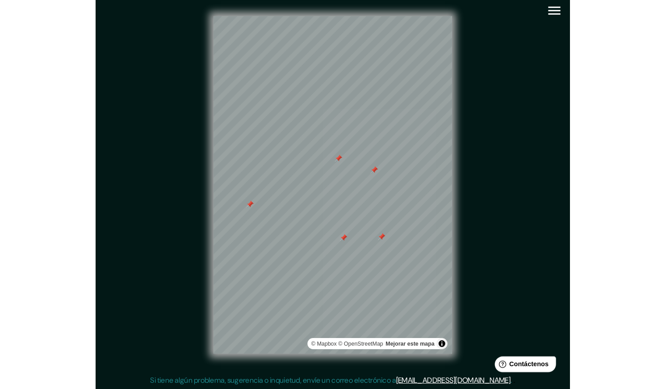
scroll to position [4, 0]
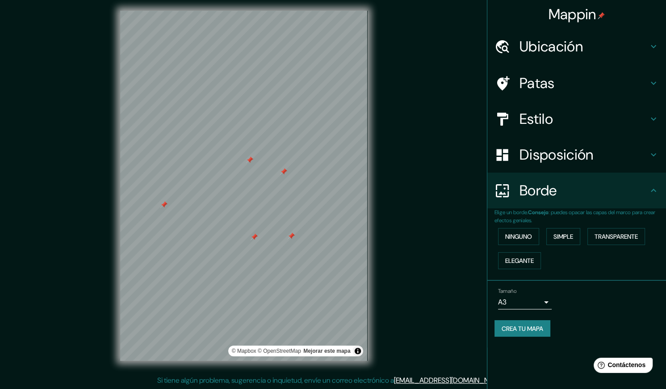
click at [527, 329] on font "Crea tu mapa" at bounding box center [523, 328] width 42 height 8
click at [359, 351] on button "Activar o desactivar atribución" at bounding box center [357, 350] width 11 height 11
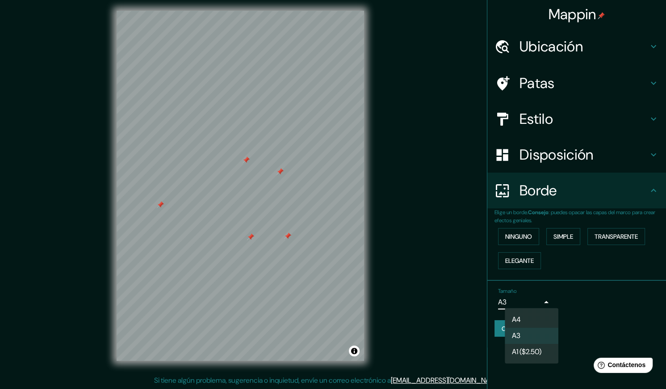
click at [548, 303] on body "Mappin Ubicación Maicao, [GEOGRAPHIC_DATA], [GEOGRAPHIC_DATA] Patas Estilo Disp…" at bounding box center [333, 190] width 666 height 389
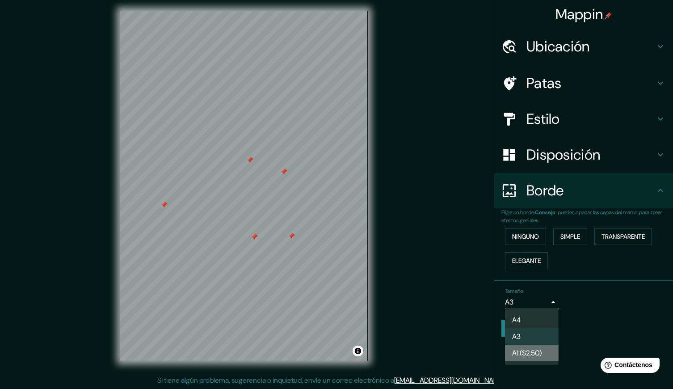
click at [539, 352] on font "A1 ($2.50)" at bounding box center [526, 352] width 29 height 9
click at [534, 296] on body "Mappin Ubicación Maicao, [GEOGRAPHIC_DATA], [GEOGRAPHIC_DATA] Patas Estilo Disp…" at bounding box center [336, 190] width 673 height 389
click at [535, 315] on li "A4" at bounding box center [532, 319] width 54 height 17
type input "single"
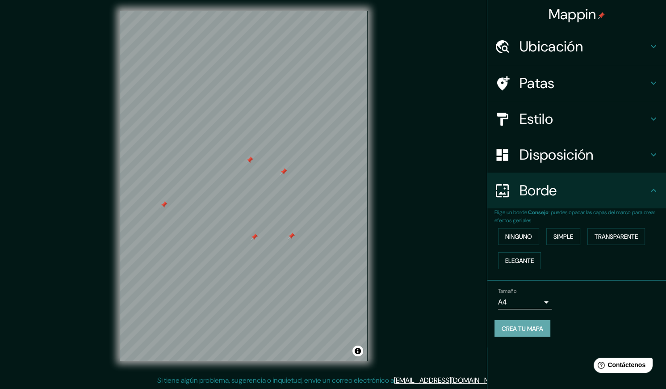
click at [533, 324] on font "Crea tu mapa" at bounding box center [523, 328] width 42 height 8
click at [594, 17] on font "Mappin" at bounding box center [573, 14] width 48 height 19
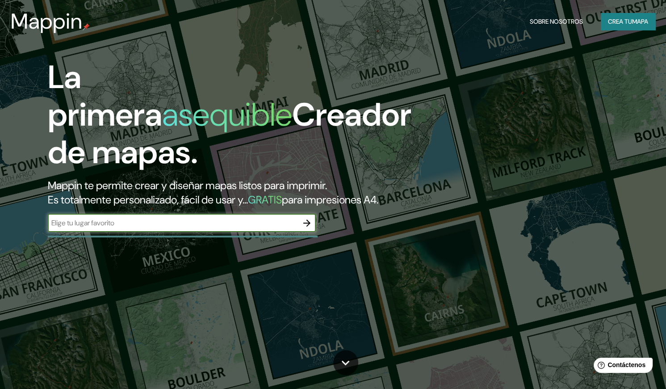
click at [236, 228] on input "text" at bounding box center [173, 223] width 250 height 10
type input "maicao"
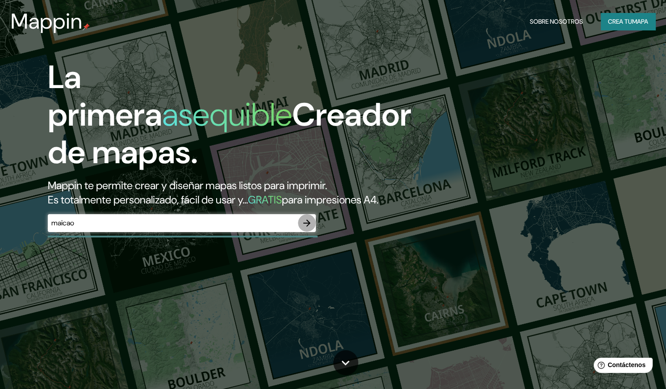
click at [302, 228] on icon "button" at bounding box center [307, 223] width 11 height 11
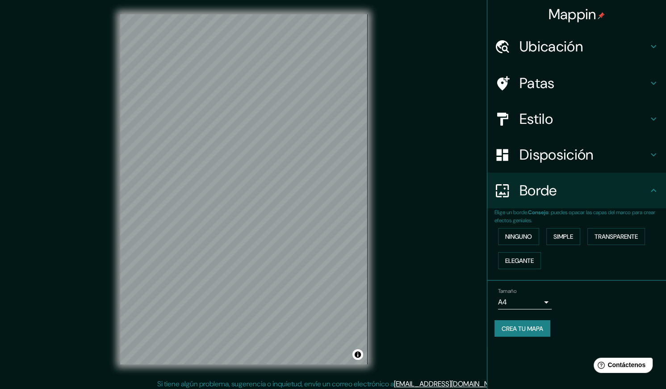
click at [584, 54] on h4 "Ubicación" at bounding box center [584, 47] width 129 height 18
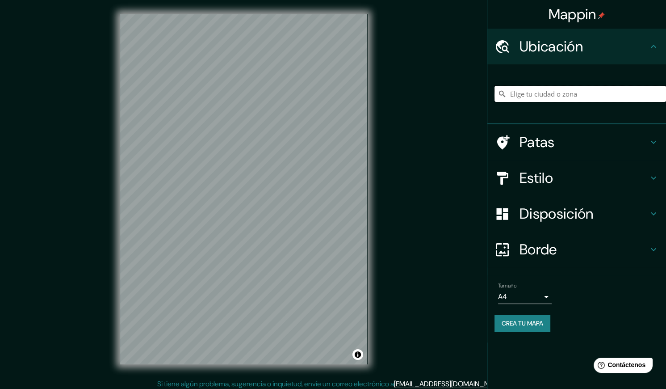
click at [569, 95] on input "Elige tu ciudad o zona" at bounding box center [581, 94] width 172 height 16
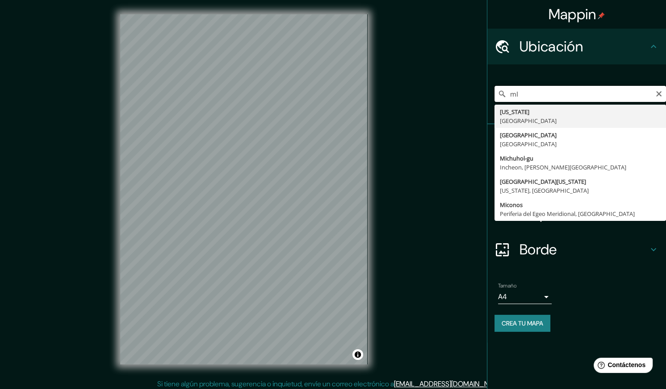
type input "m"
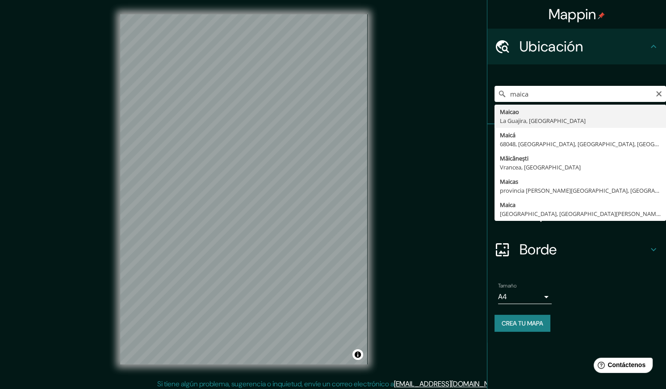
type input "Maicao, [GEOGRAPHIC_DATA], [GEOGRAPHIC_DATA]"
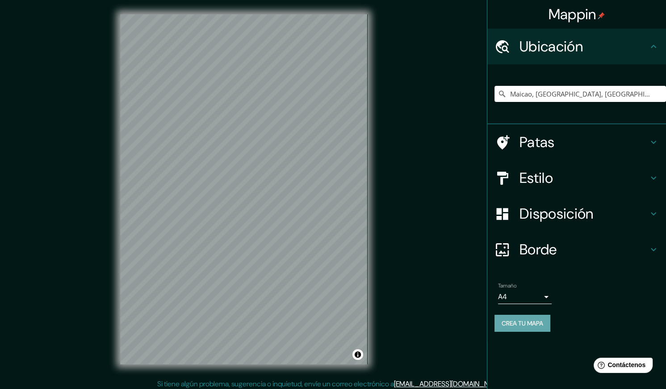
click at [521, 324] on font "Crea tu mapa" at bounding box center [523, 323] width 42 height 8
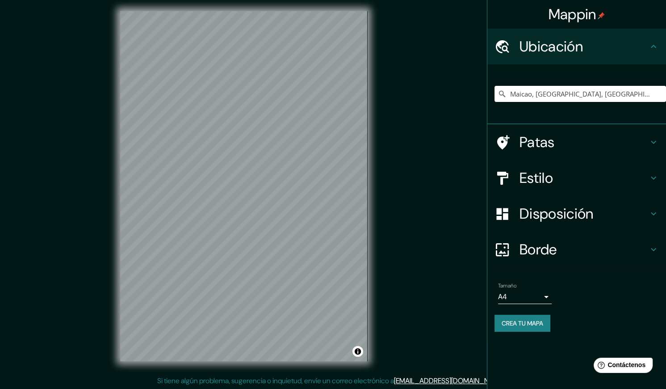
scroll to position [4, 0]
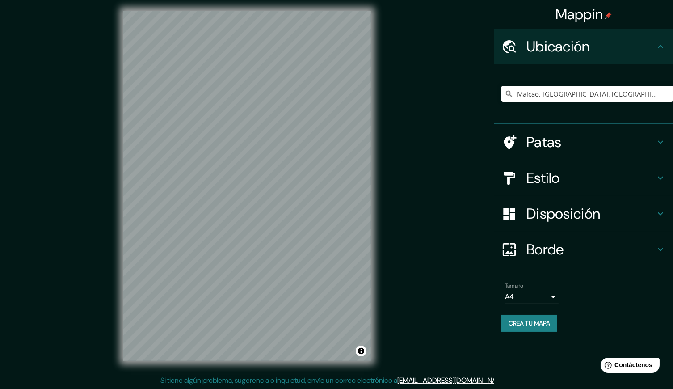
click at [512, 292] on body "Mappin Ubicación Maicao, [GEOGRAPHIC_DATA], [GEOGRAPHIC_DATA] Patas Estilo Disp…" at bounding box center [336, 190] width 673 height 389
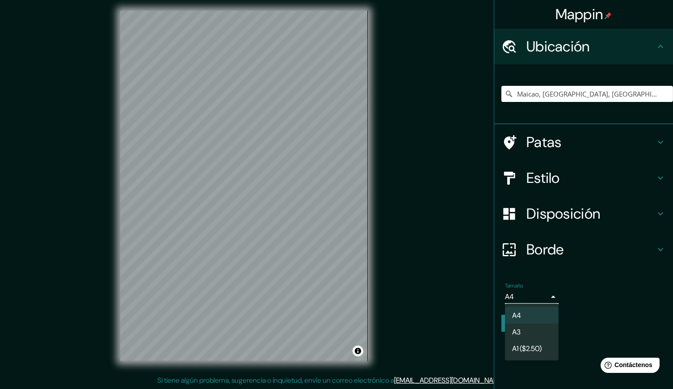
click at [512, 293] on div at bounding box center [336, 194] width 673 height 389
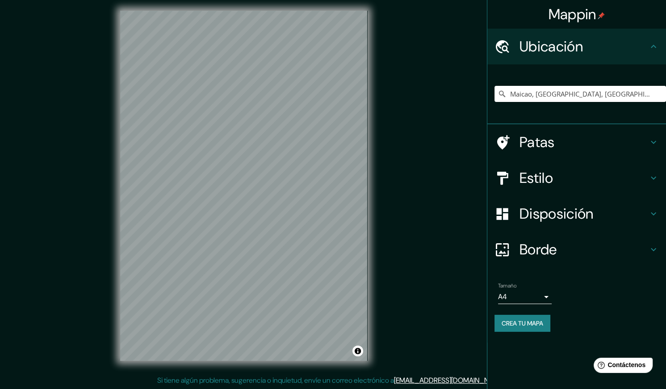
drag, startPoint x: 529, startPoint y: 306, endPoint x: 537, endPoint y: 325, distance: 20.4
drag, startPoint x: 537, startPoint y: 325, endPoint x: 539, endPoint y: 320, distance: 5.7
click at [539, 320] on font "Crea tu mapa" at bounding box center [523, 323] width 42 height 8
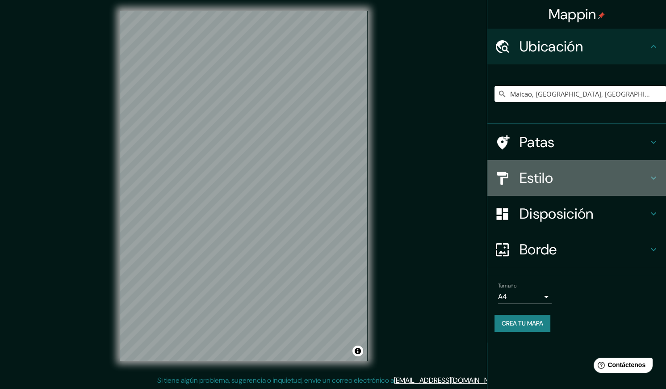
click at [586, 173] on h4 "Estilo" at bounding box center [584, 178] width 129 height 18
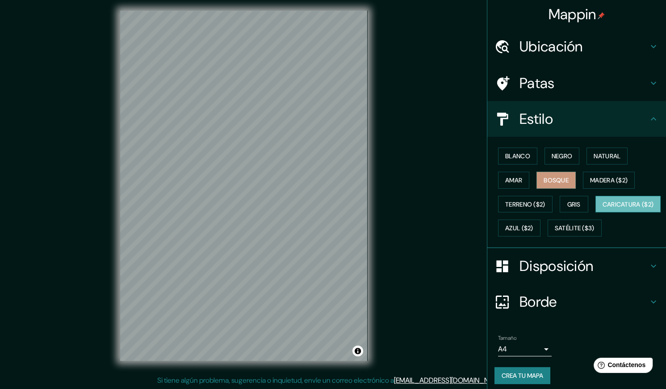
click at [603, 208] on font "Caricatura ($2)" at bounding box center [628, 204] width 51 height 8
click at [503, 185] on button "Amar" at bounding box center [513, 180] width 31 height 17
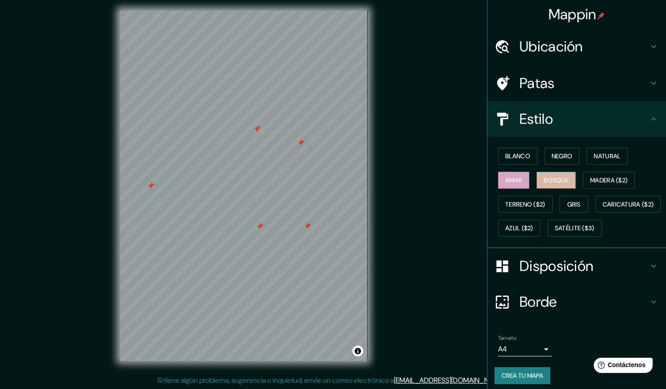
click at [563, 180] on button "Bosque" at bounding box center [556, 180] width 39 height 17
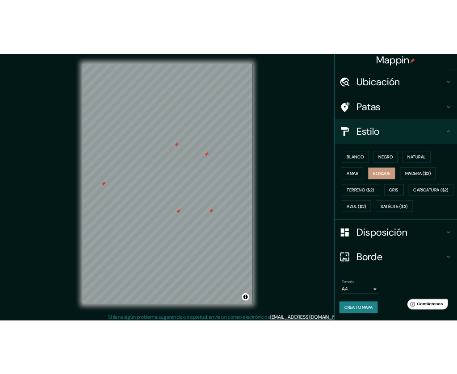
scroll to position [0, 0]
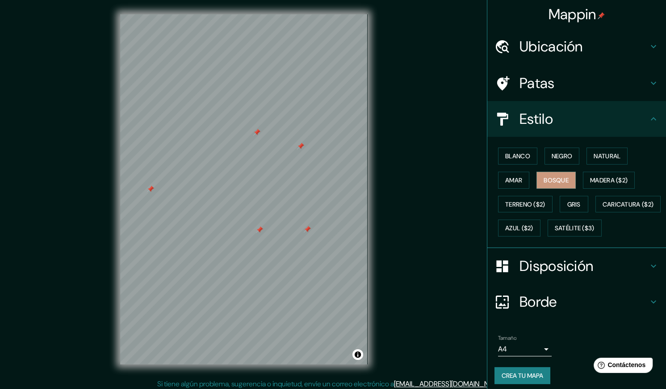
click at [597, 52] on h4 "Ubicación" at bounding box center [584, 47] width 129 height 18
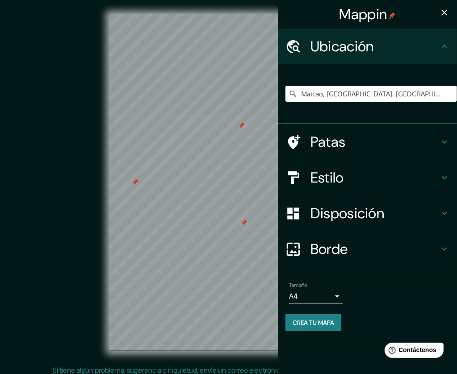
click at [445, 7] on icon "button" at bounding box center [444, 12] width 11 height 11
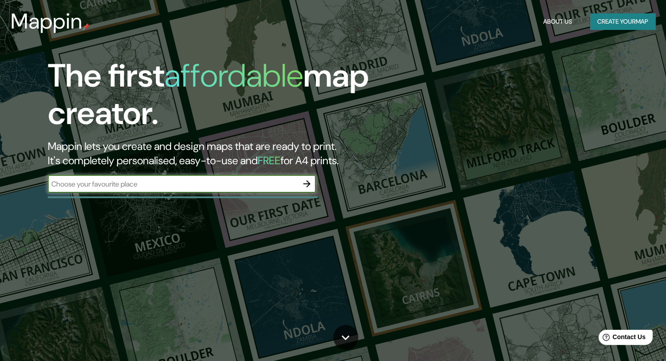
click at [259, 182] on input "text" at bounding box center [173, 184] width 250 height 10
type input "maicao"
click at [306, 181] on icon "button" at bounding box center [306, 183] width 7 height 7
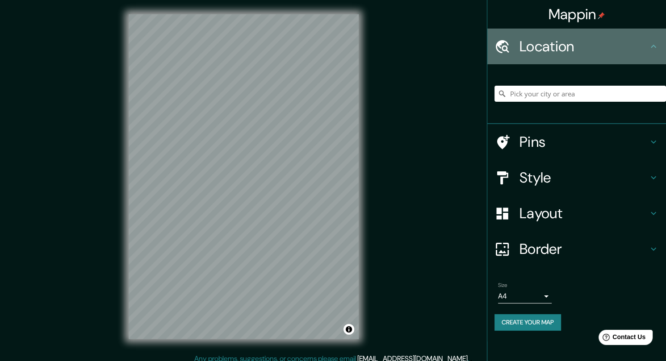
click at [560, 44] on h4 "Location" at bounding box center [584, 47] width 129 height 18
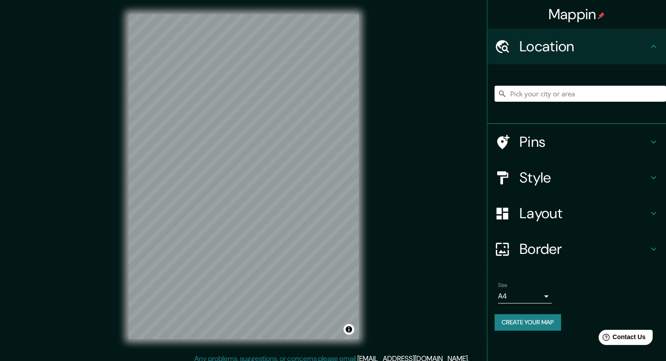
click at [555, 94] on input "Pick your city or area" at bounding box center [581, 94] width 172 height 16
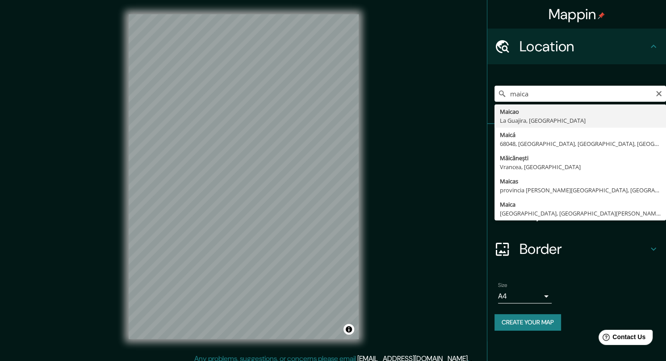
type input "Maicao, La Guajira, Colombia"
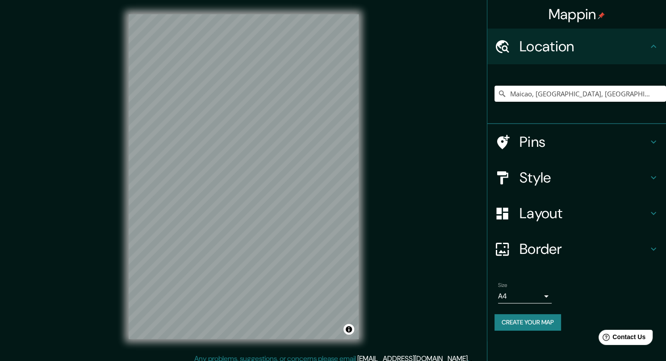
click at [539, 178] on h4 "Style" at bounding box center [584, 178] width 129 height 18
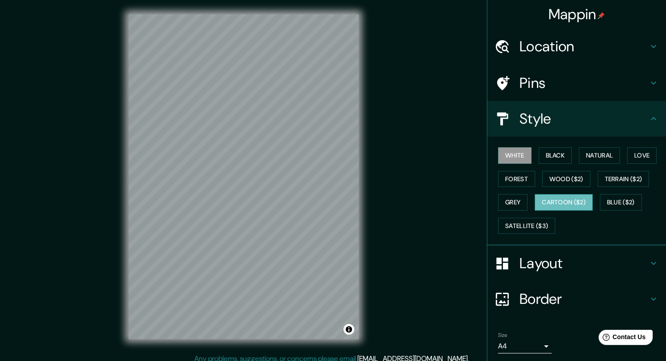
click at [557, 203] on button "Cartoon ($2)" at bounding box center [564, 202] width 58 height 17
click at [499, 172] on button "Forest" at bounding box center [516, 179] width 37 height 17
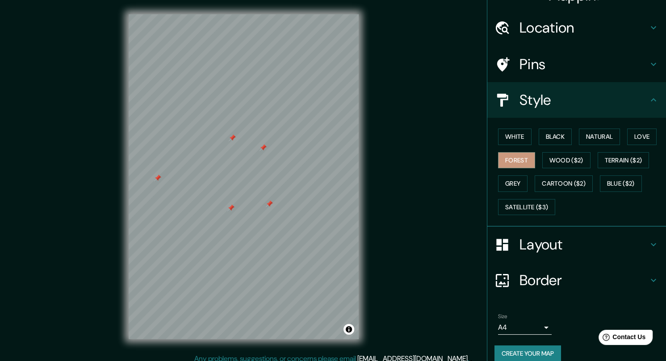
scroll to position [28, 0]
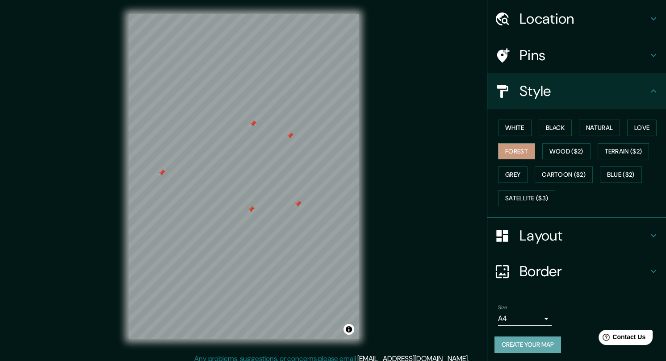
click at [510, 344] on button "Create your map" at bounding box center [528, 345] width 67 height 17
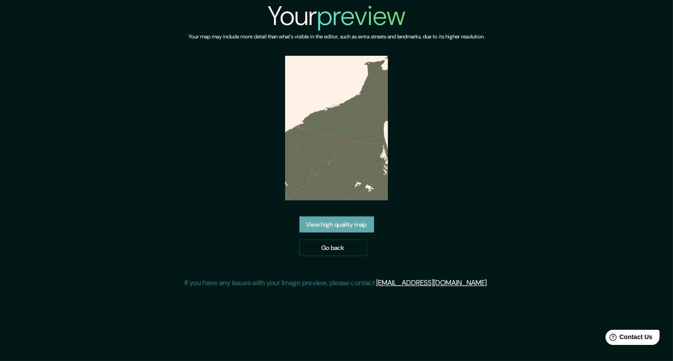
click at [341, 223] on link "View high quality map" at bounding box center [336, 225] width 75 height 17
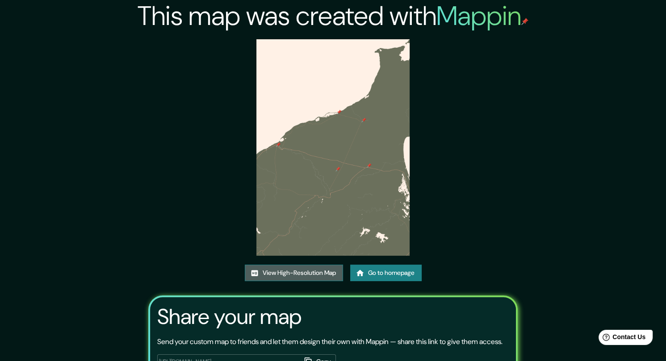
click at [328, 273] on link "View High-Resolution Map" at bounding box center [294, 273] width 98 height 17
